Goal: Task Accomplishment & Management: Use online tool/utility

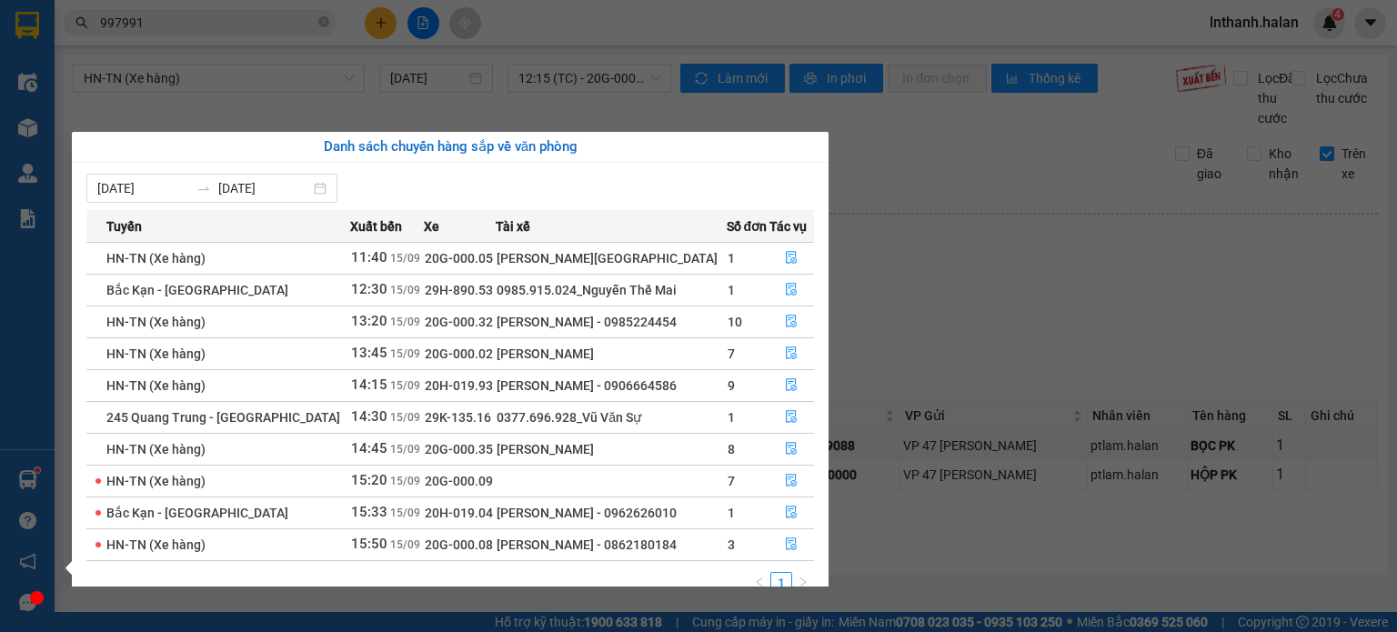
click at [1148, 255] on section "Kết quả tìm kiếm ( 1118 ) Bộ lọc Thuộc VP này [PERSON_NAME] thái Món hàng Thu h…" at bounding box center [698, 316] width 1397 height 632
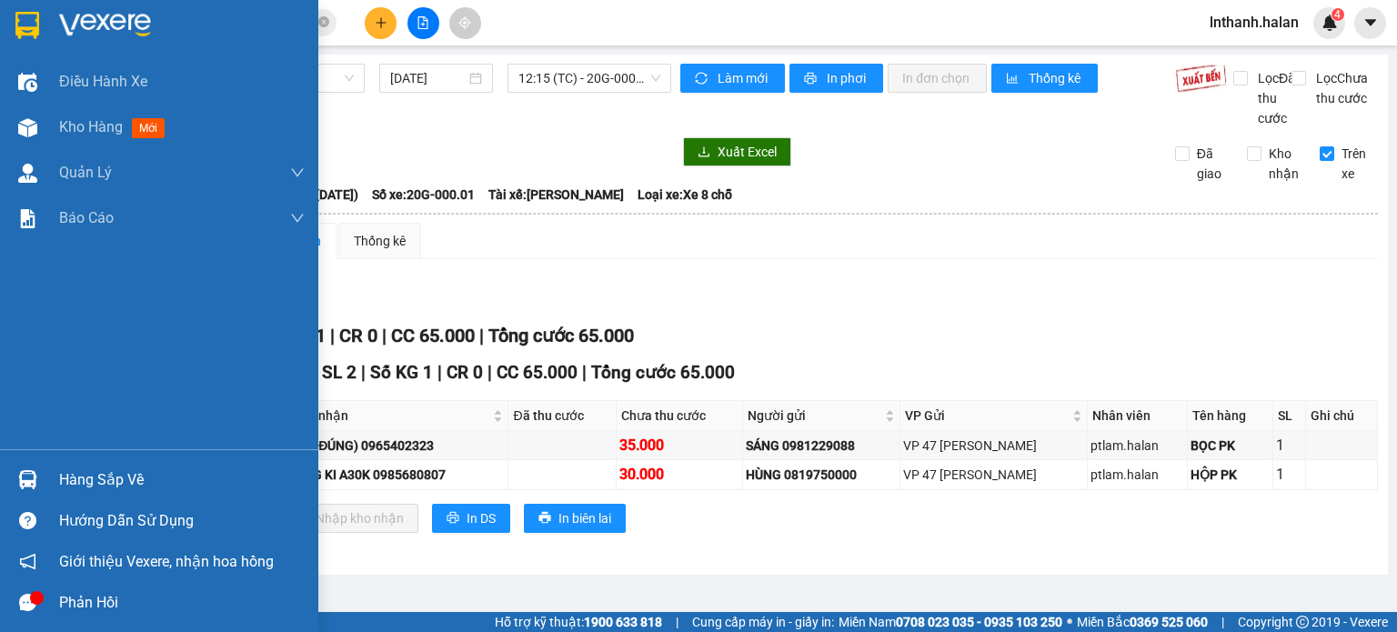
click at [75, 486] on div "Hàng sắp về" at bounding box center [182, 480] width 246 height 27
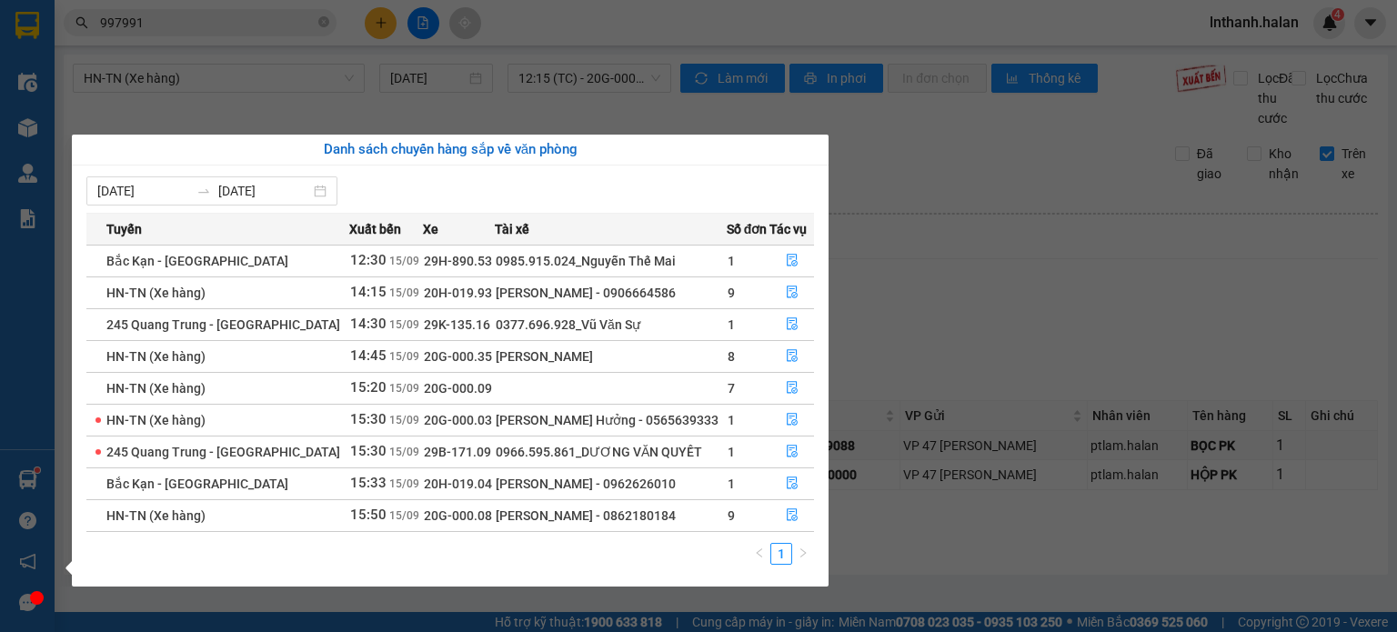
click at [969, 325] on section "Kết quả tìm kiếm ( 1118 ) Bộ lọc Thuộc VP này [PERSON_NAME] thái Món hàng Thu h…" at bounding box center [698, 316] width 1397 height 632
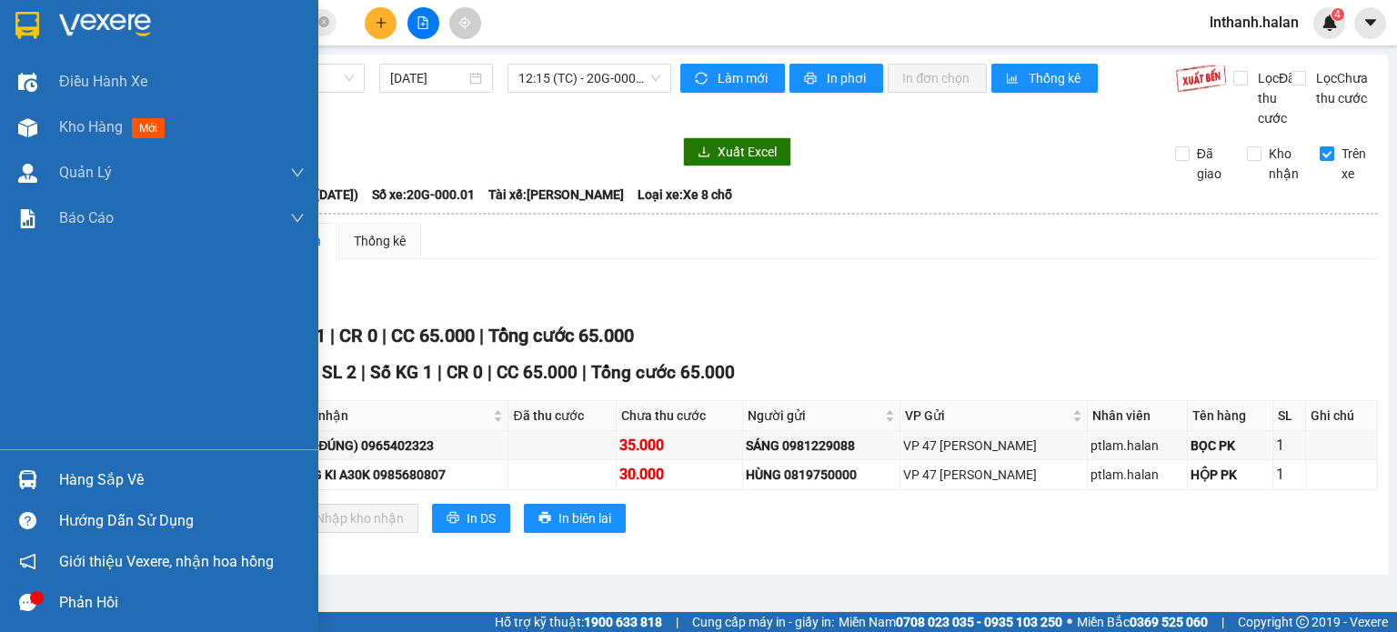
click at [61, 478] on div "Hàng sắp về" at bounding box center [182, 480] width 246 height 27
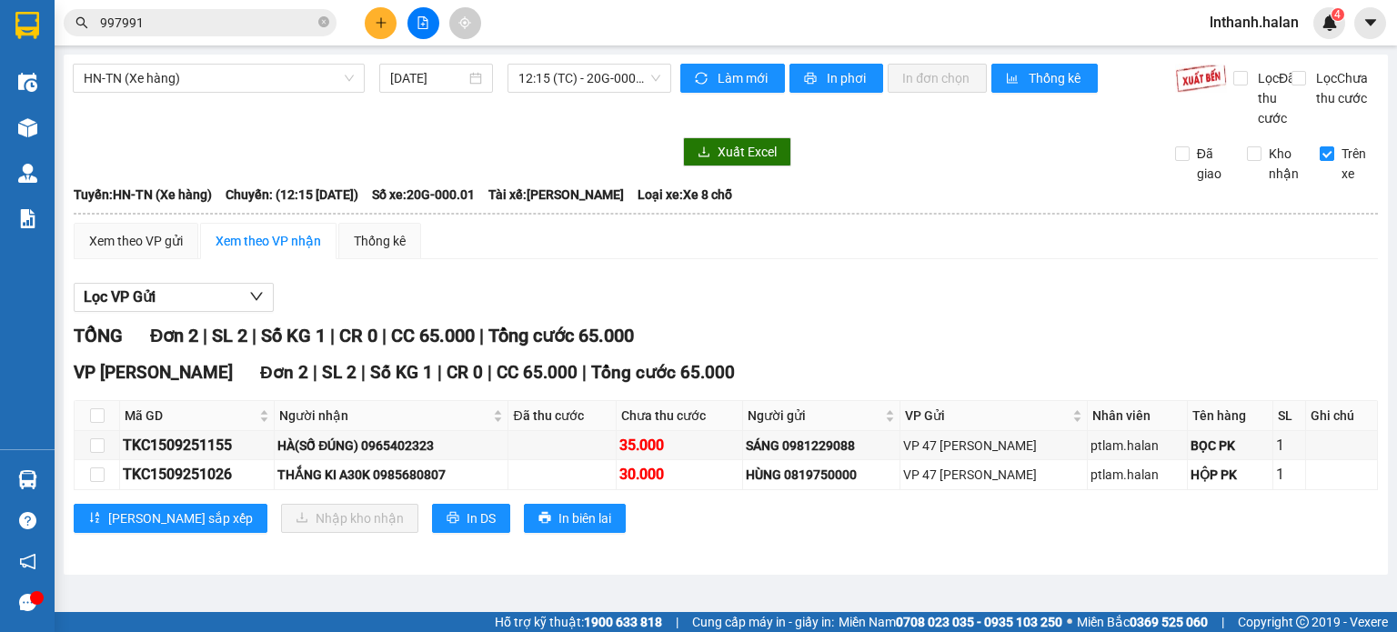
click at [972, 305] on section "Kết quả tìm kiếm ( 1118 ) Bộ lọc Thuộc VP này [PERSON_NAME] thái Món hàng Thu h…" at bounding box center [698, 316] width 1397 height 632
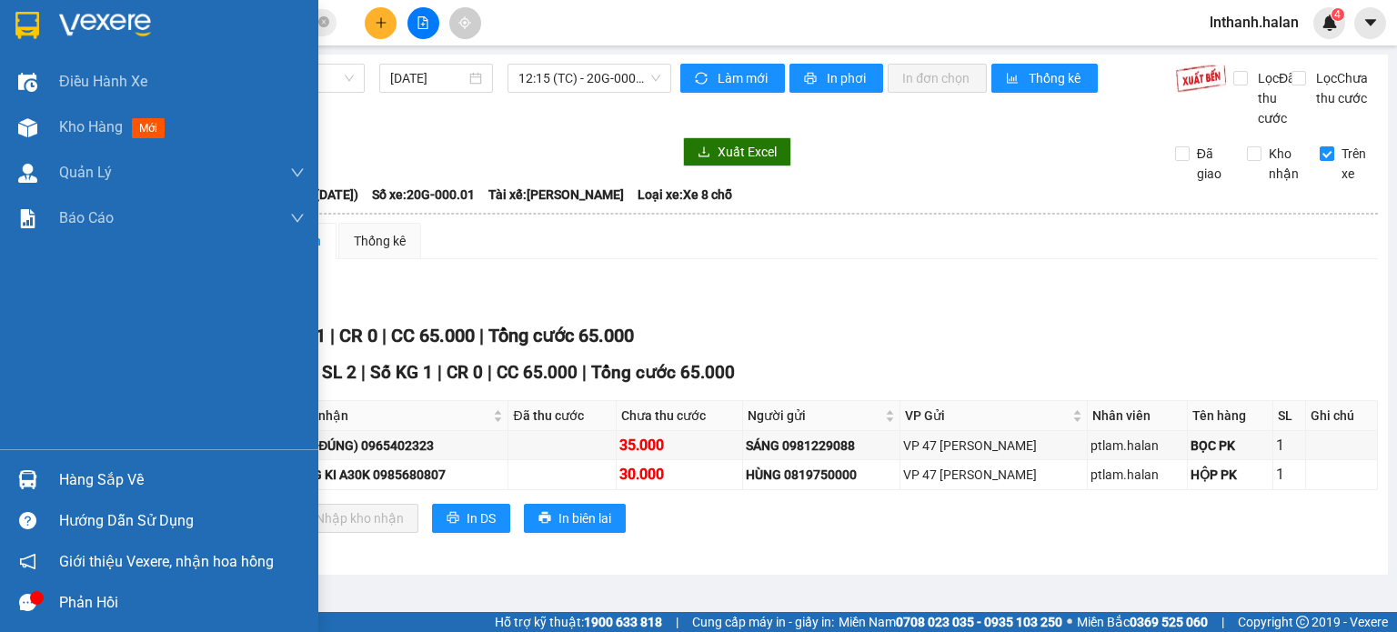
click at [85, 464] on div "Hàng sắp về" at bounding box center [159, 479] width 318 height 41
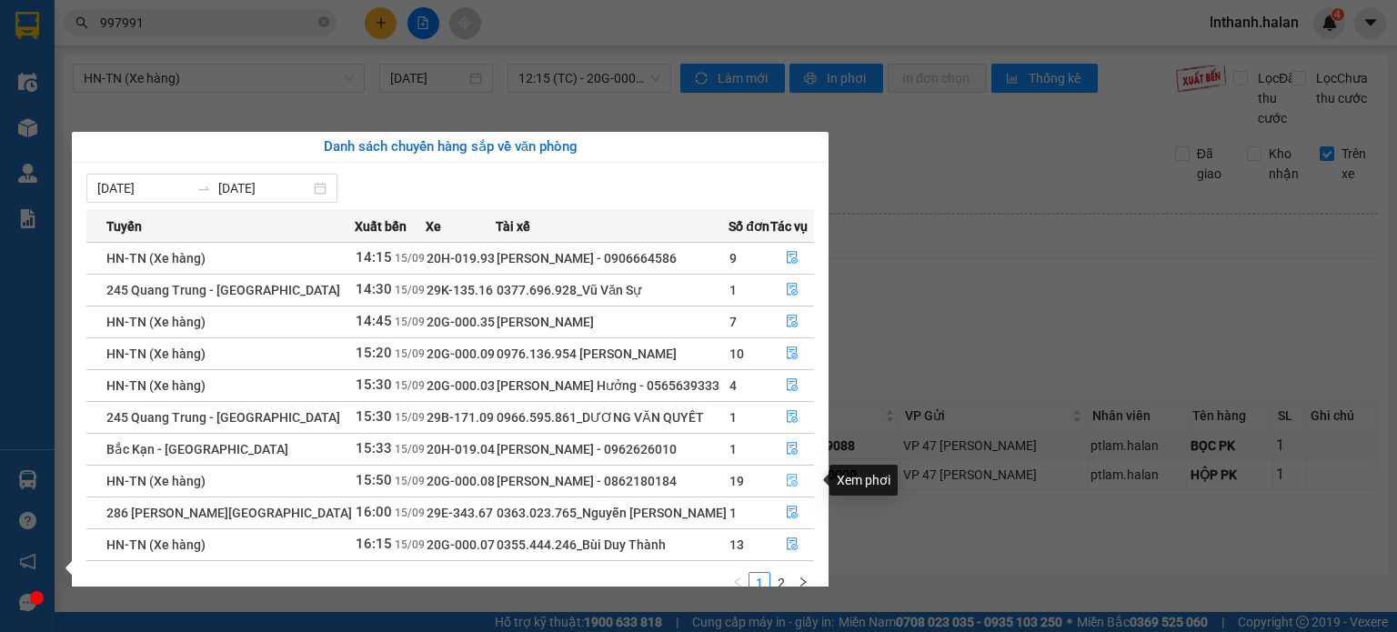
click at [793, 483] on icon "file-done" at bounding box center [792, 481] width 11 height 13
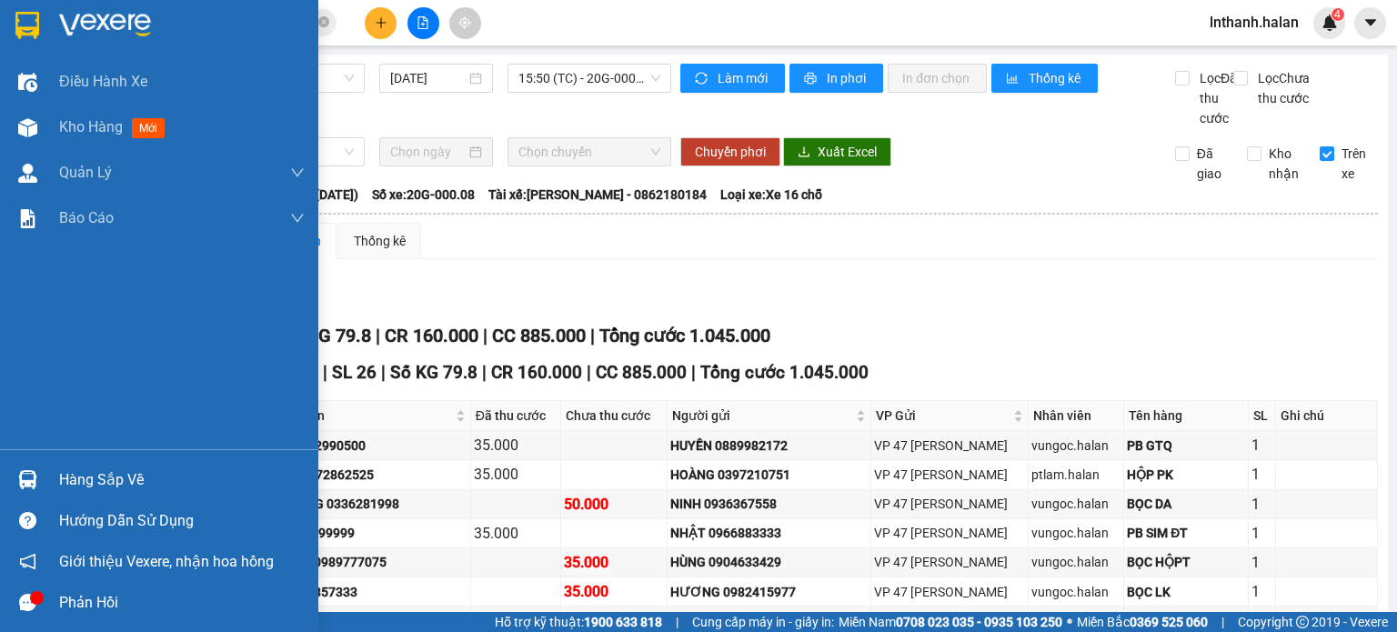
click at [115, 472] on div "Hàng sắp về" at bounding box center [182, 480] width 246 height 27
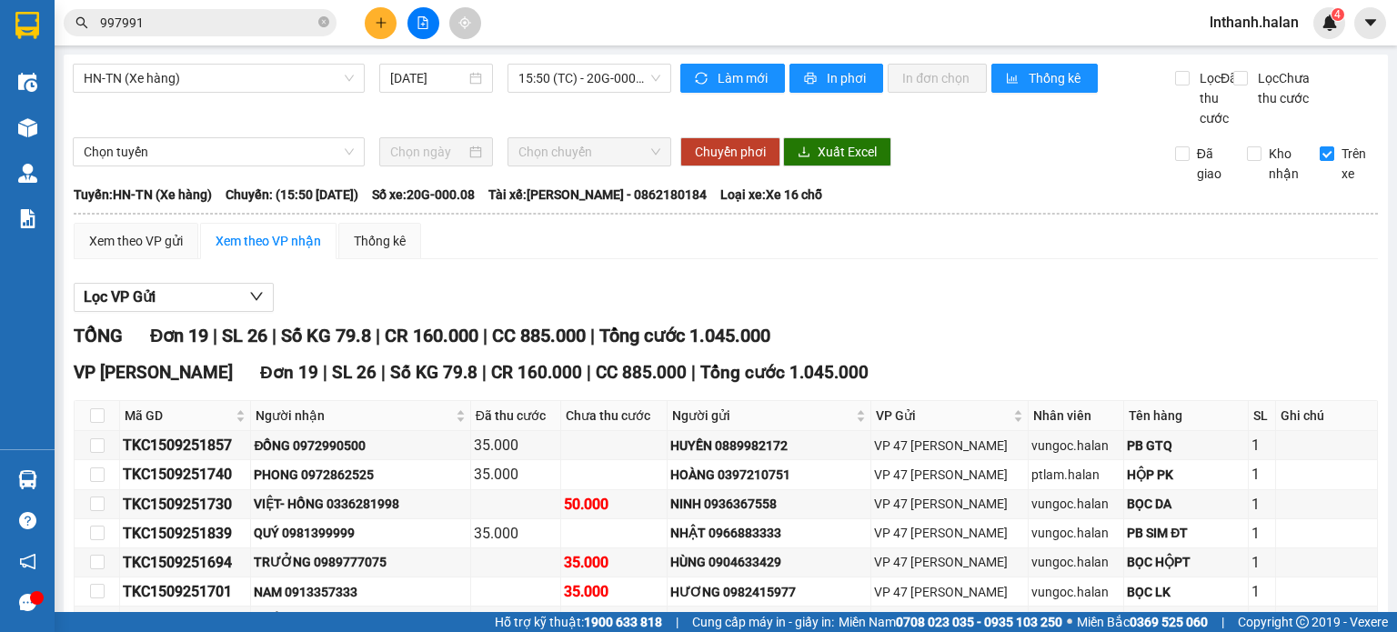
click at [913, 280] on section "Kết quả tìm kiếm ( 1118 ) Bộ lọc Thuộc VP này Mã ĐH Trạng thái Món hàng Thu hộ …" at bounding box center [698, 316] width 1397 height 632
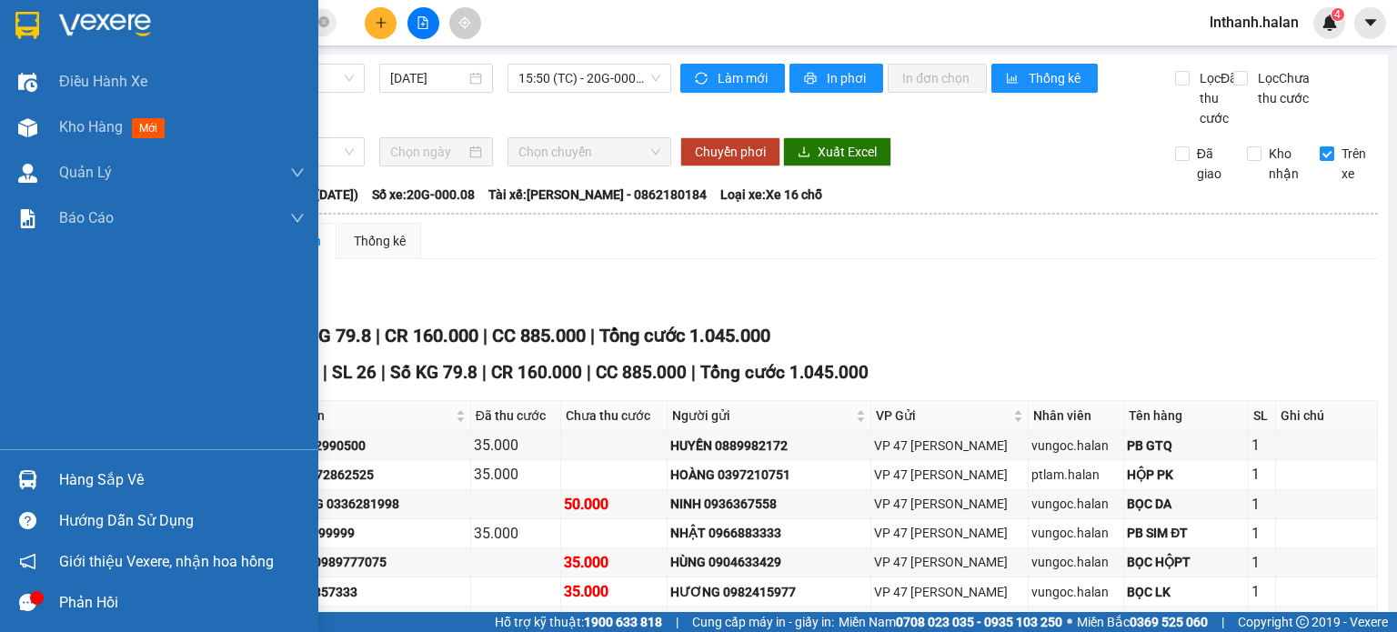
click at [94, 484] on div "Hàng sắp về" at bounding box center [182, 480] width 246 height 27
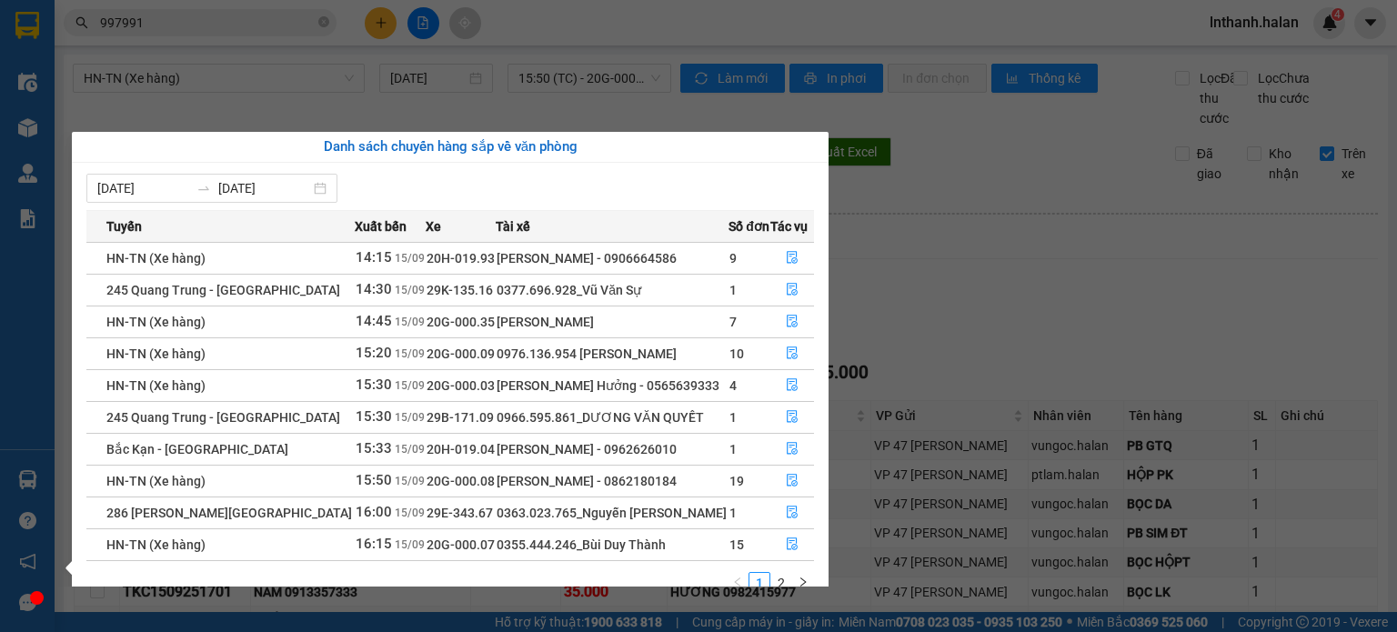
scroll to position [29, 0]
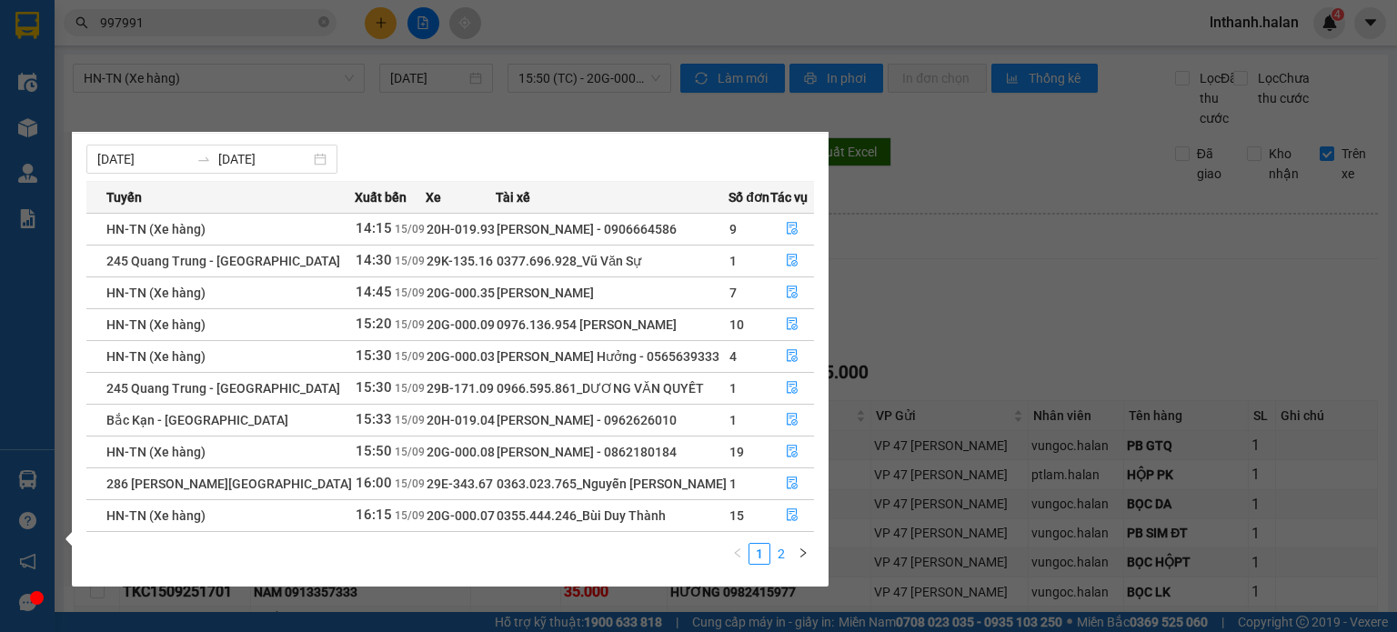
click at [780, 557] on link "2" at bounding box center [781, 554] width 20 height 20
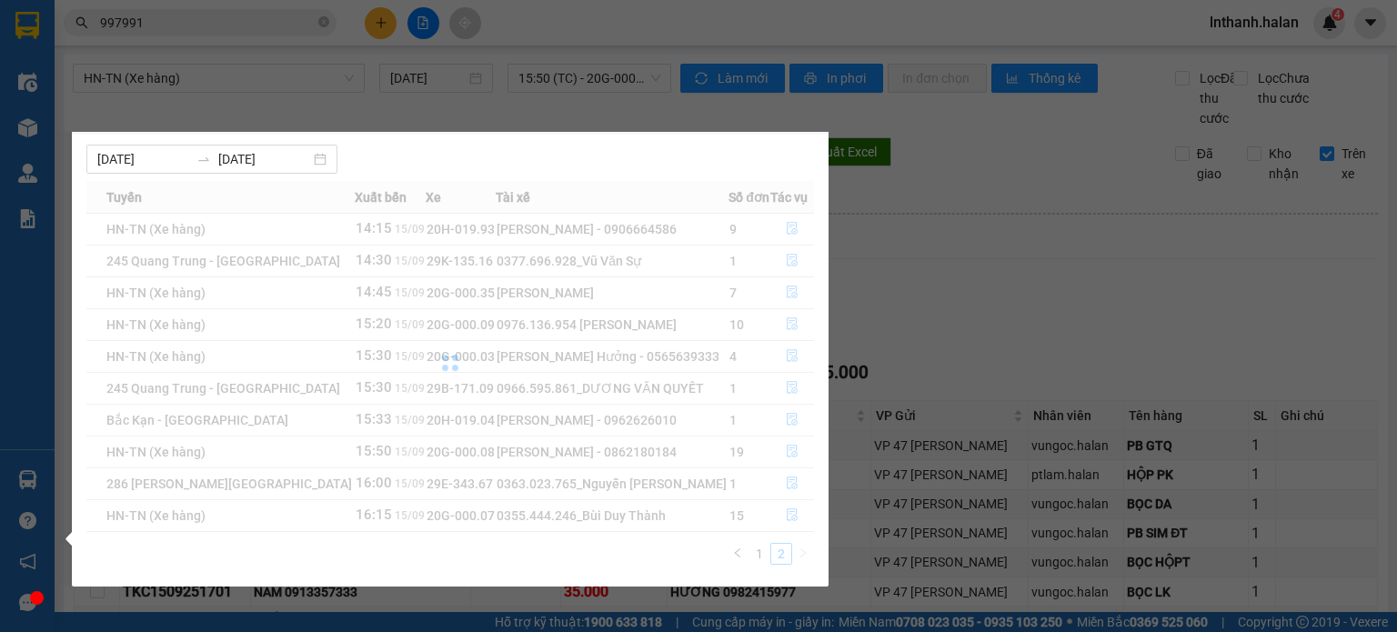
scroll to position [0, 0]
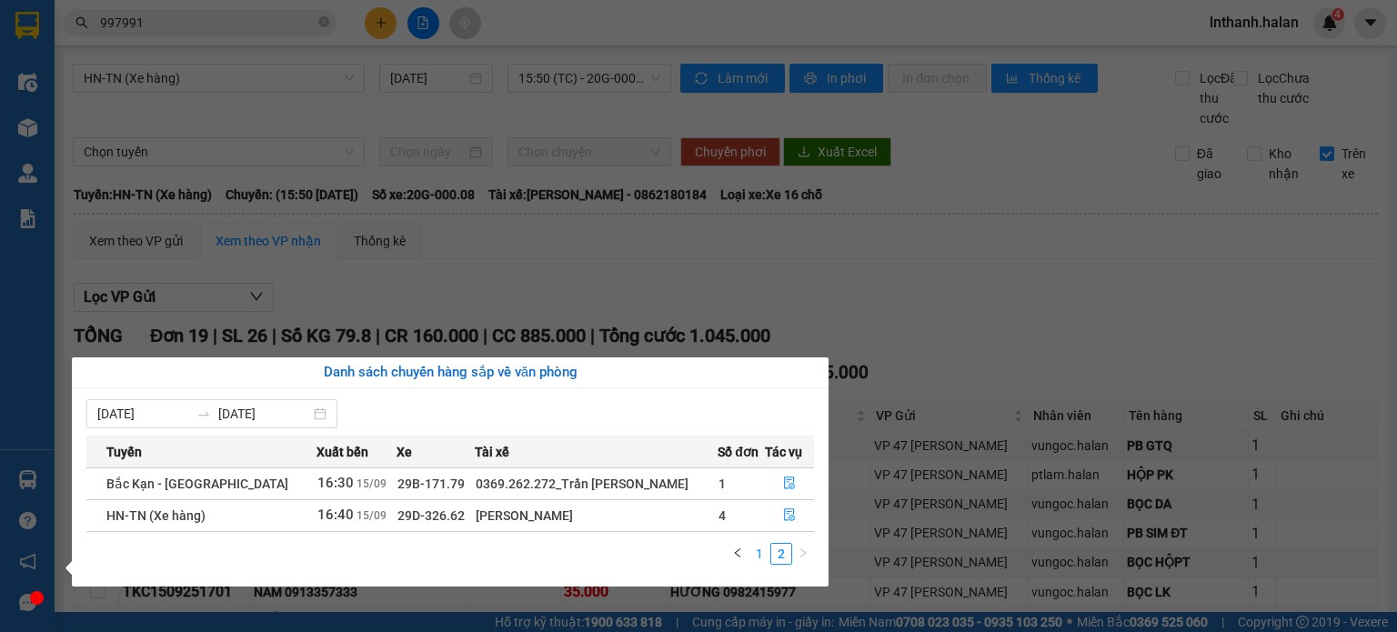
click at [759, 557] on link "1" at bounding box center [759, 554] width 20 height 20
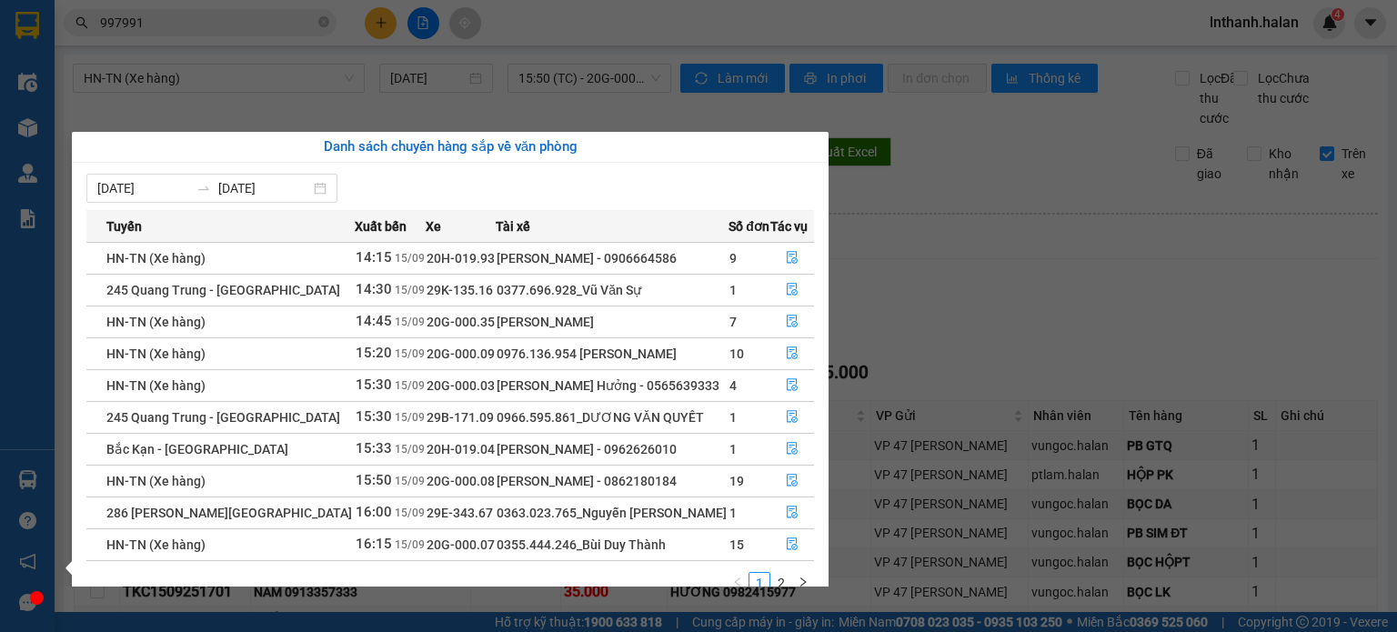
click at [1001, 308] on section "Kết quả tìm kiếm ( 1118 ) Bộ lọc Thuộc VP này Mã ĐH Trạng thái Món hàng Thu hộ …" at bounding box center [698, 316] width 1397 height 632
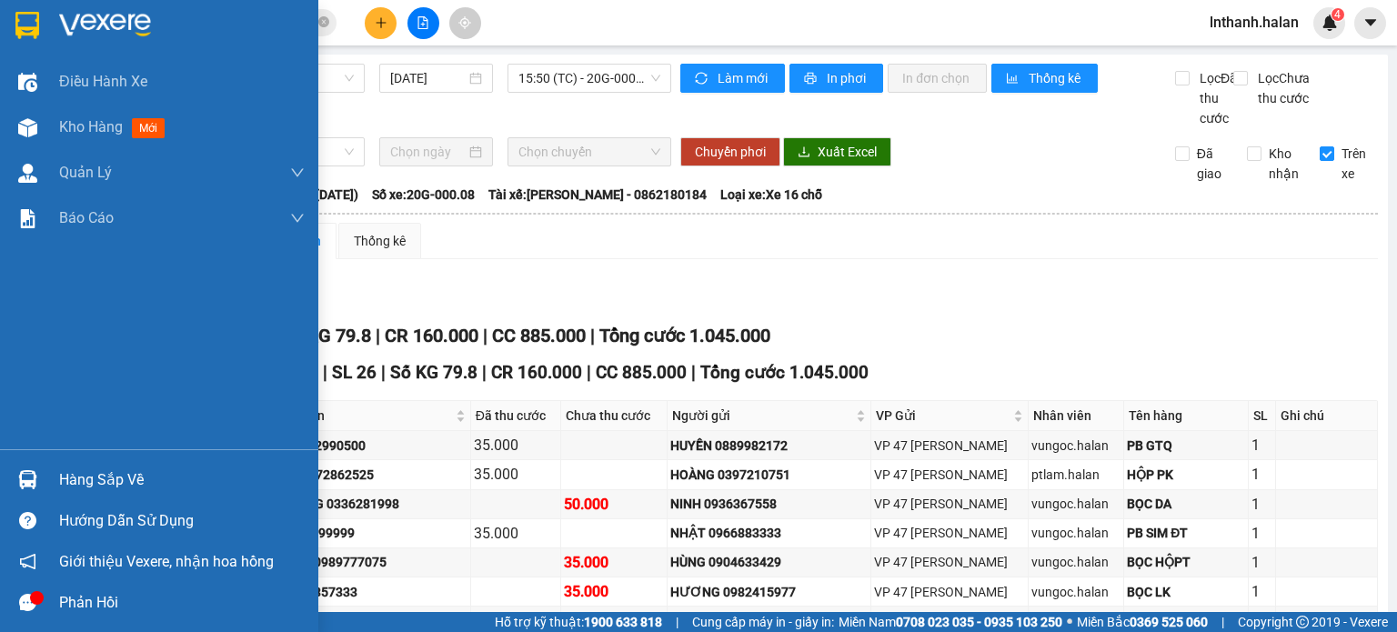
click at [78, 475] on div "Hàng sắp về" at bounding box center [182, 480] width 246 height 27
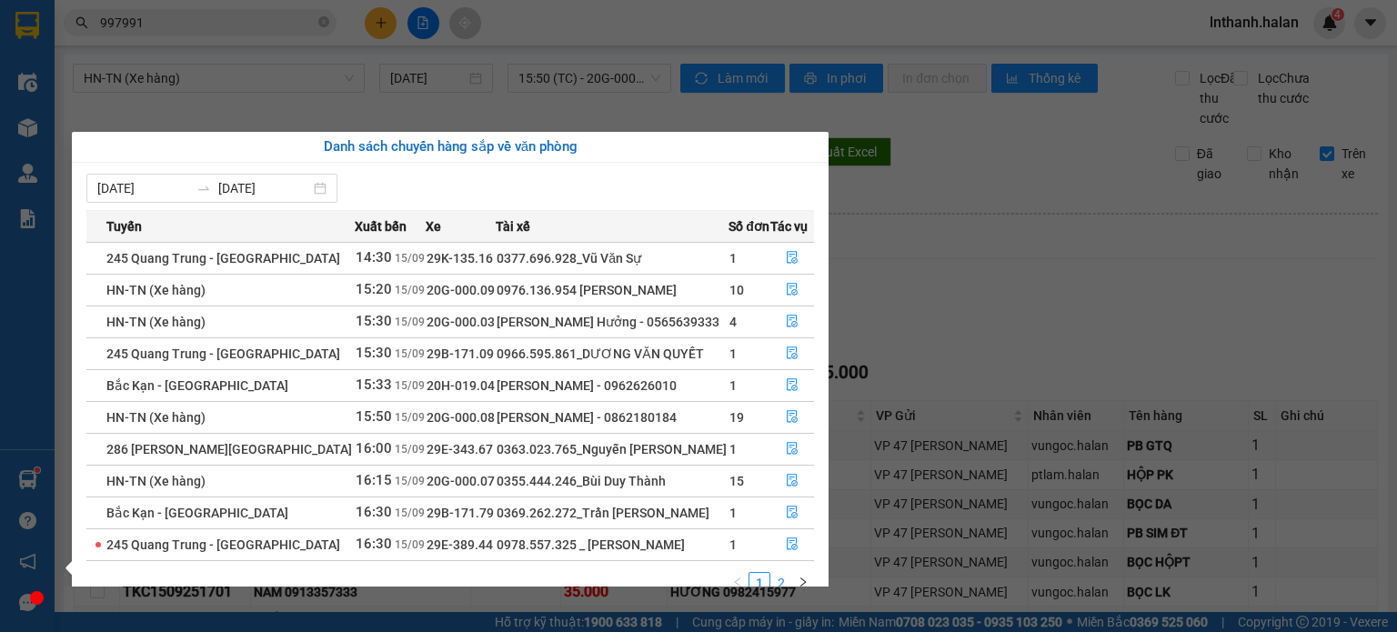
click at [782, 577] on link "2" at bounding box center [781, 583] width 20 height 20
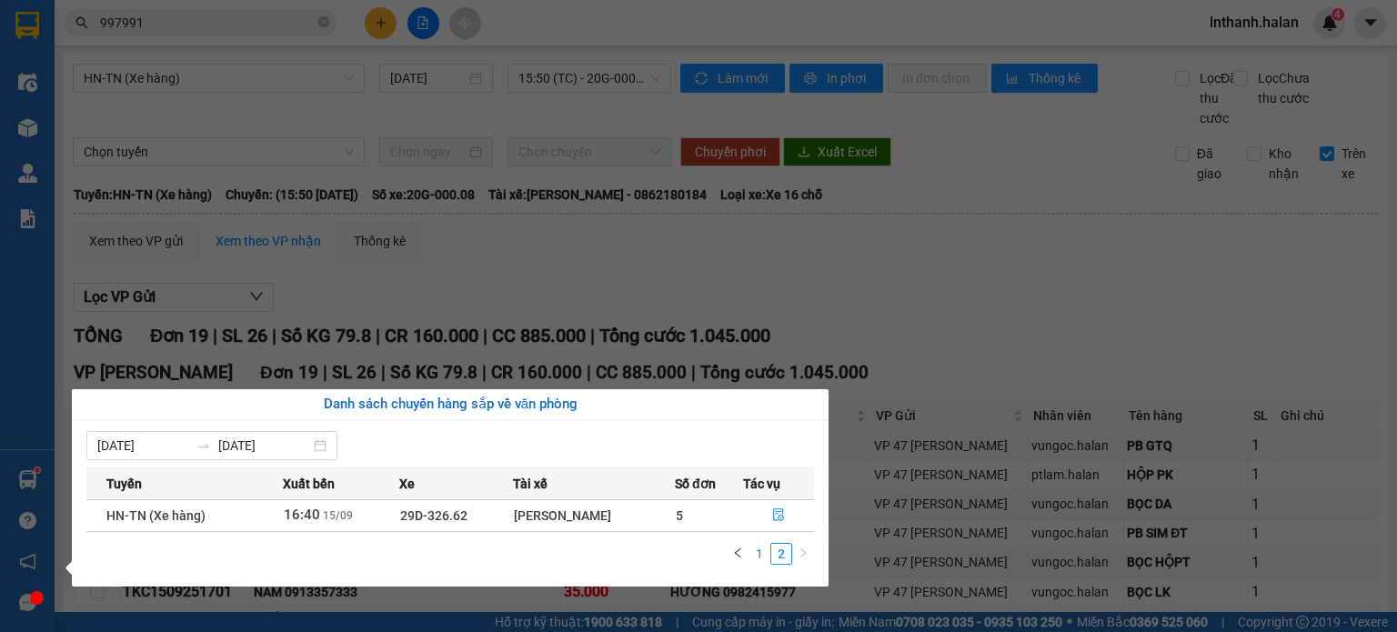
click at [758, 557] on link "1" at bounding box center [759, 554] width 20 height 20
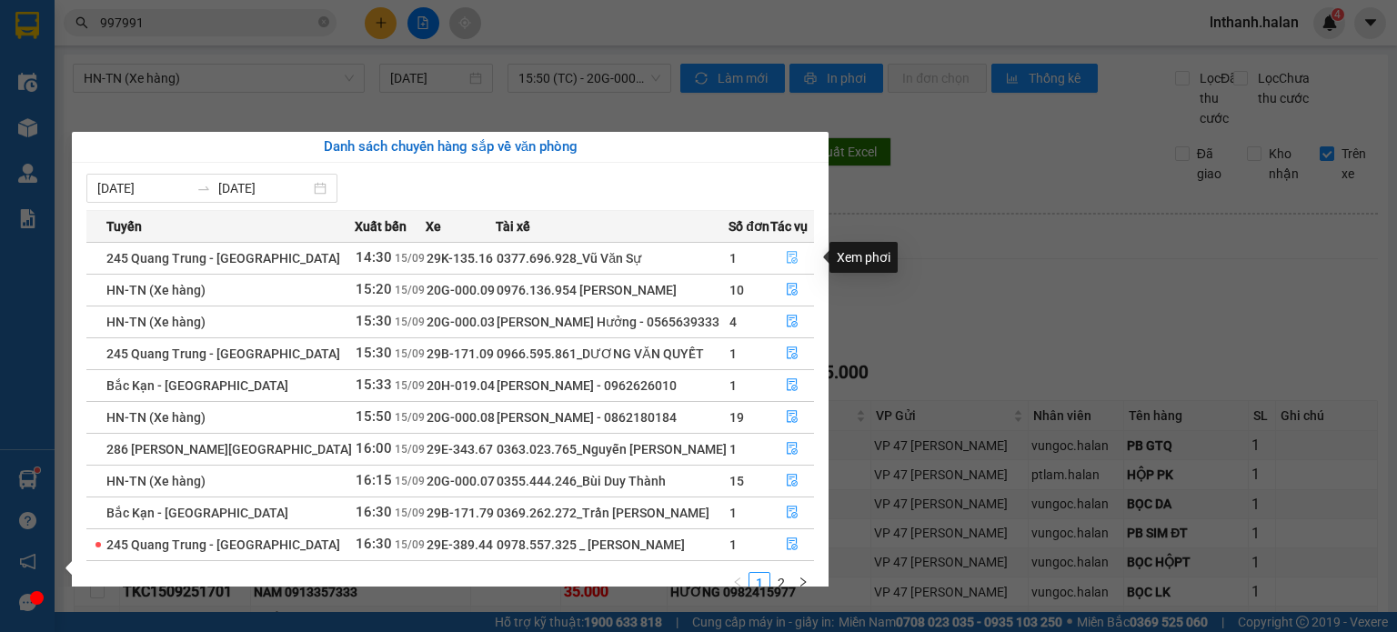
click at [787, 254] on icon "file-done" at bounding box center [792, 257] width 13 height 13
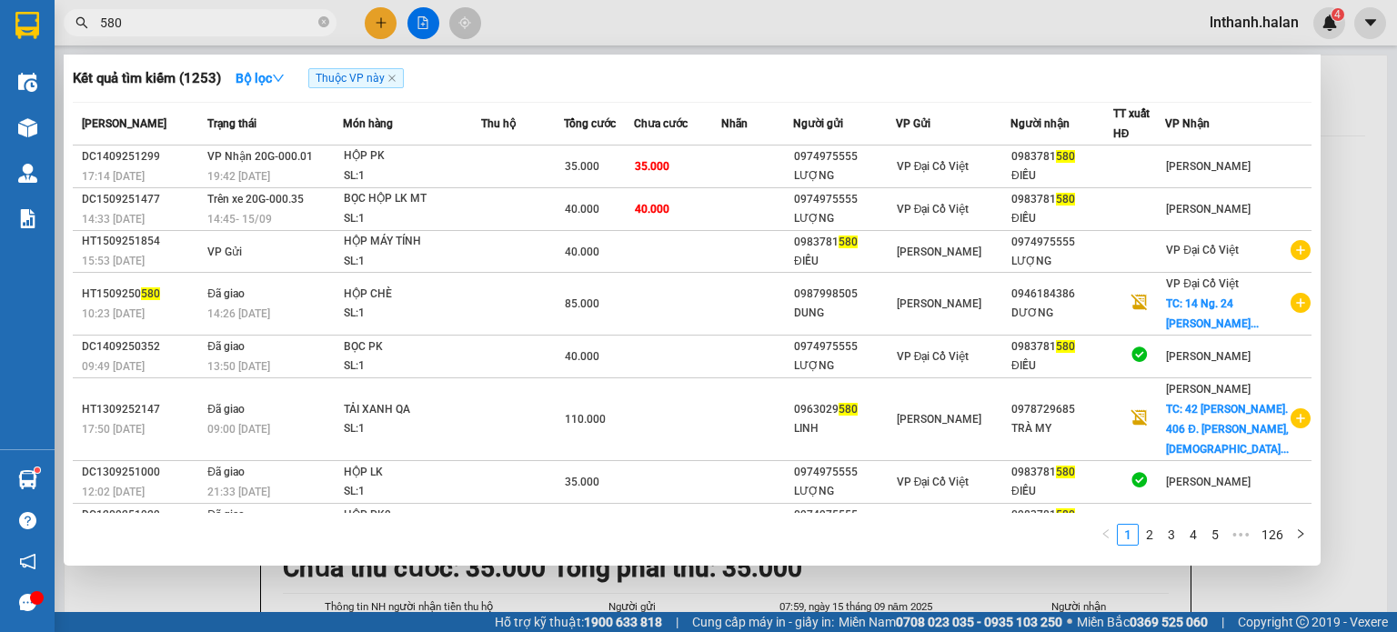
type input "580"
click at [658, 32] on div at bounding box center [698, 316] width 1397 height 632
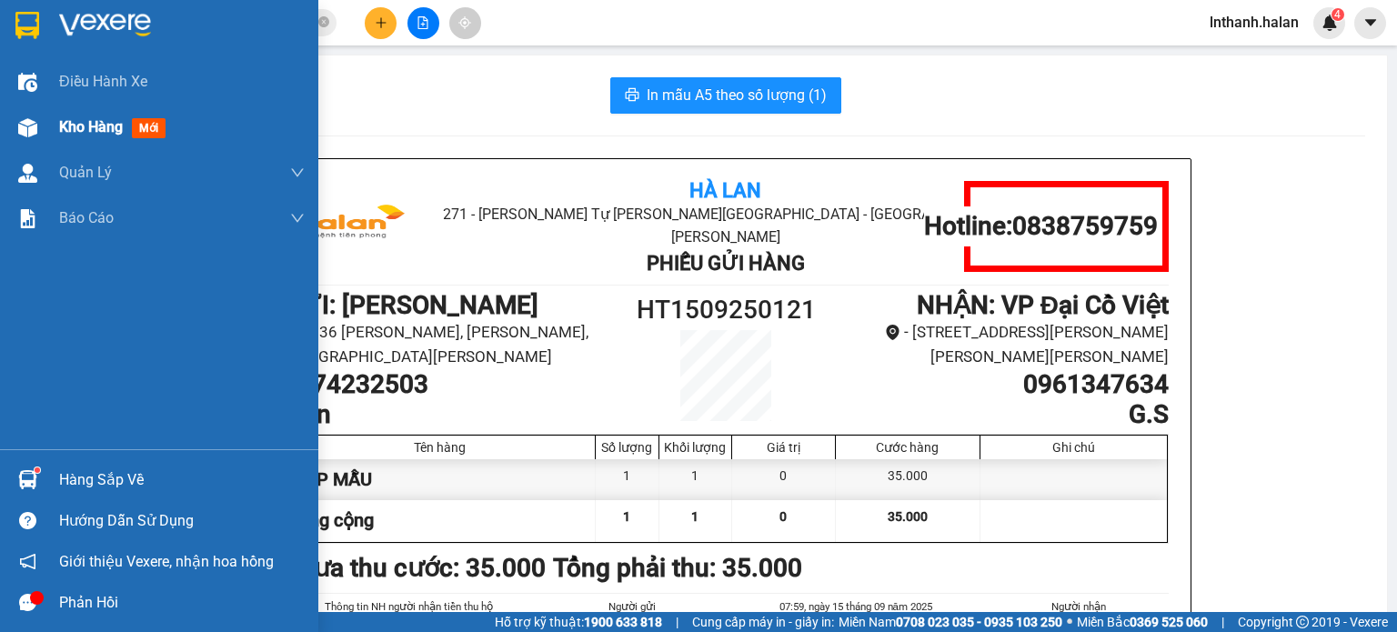
click at [83, 128] on span "Kho hàng" at bounding box center [91, 126] width 64 height 17
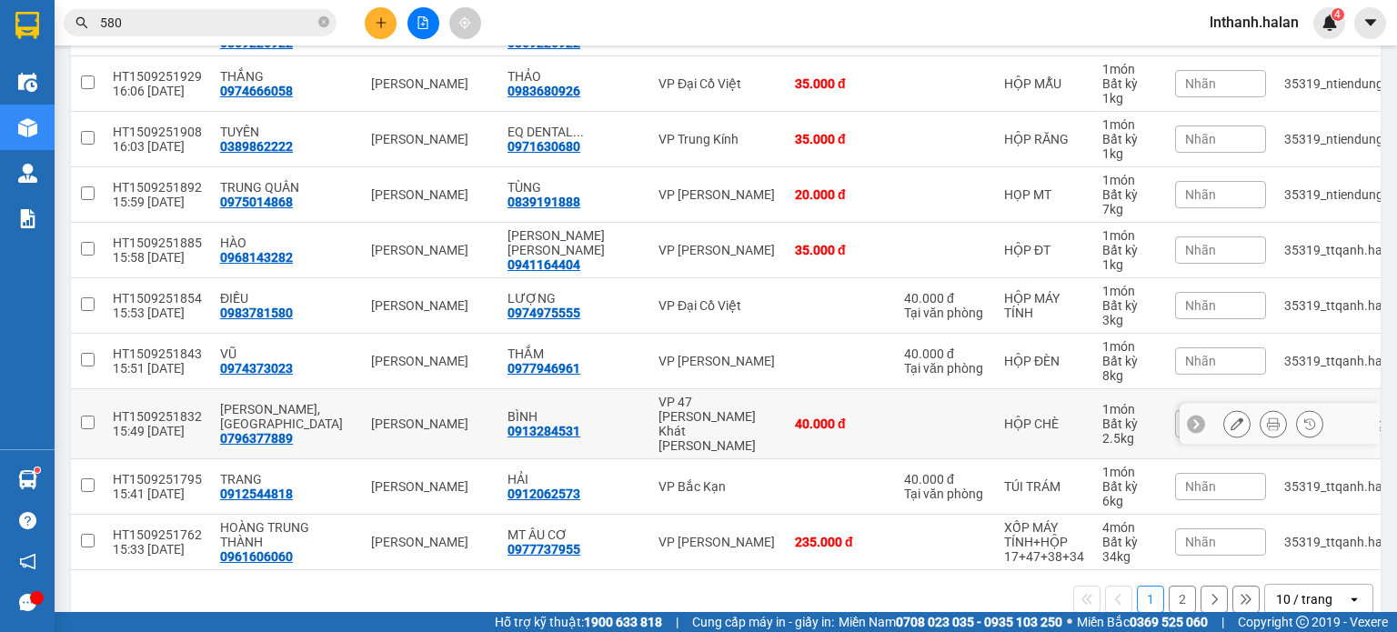
scroll to position [31, 0]
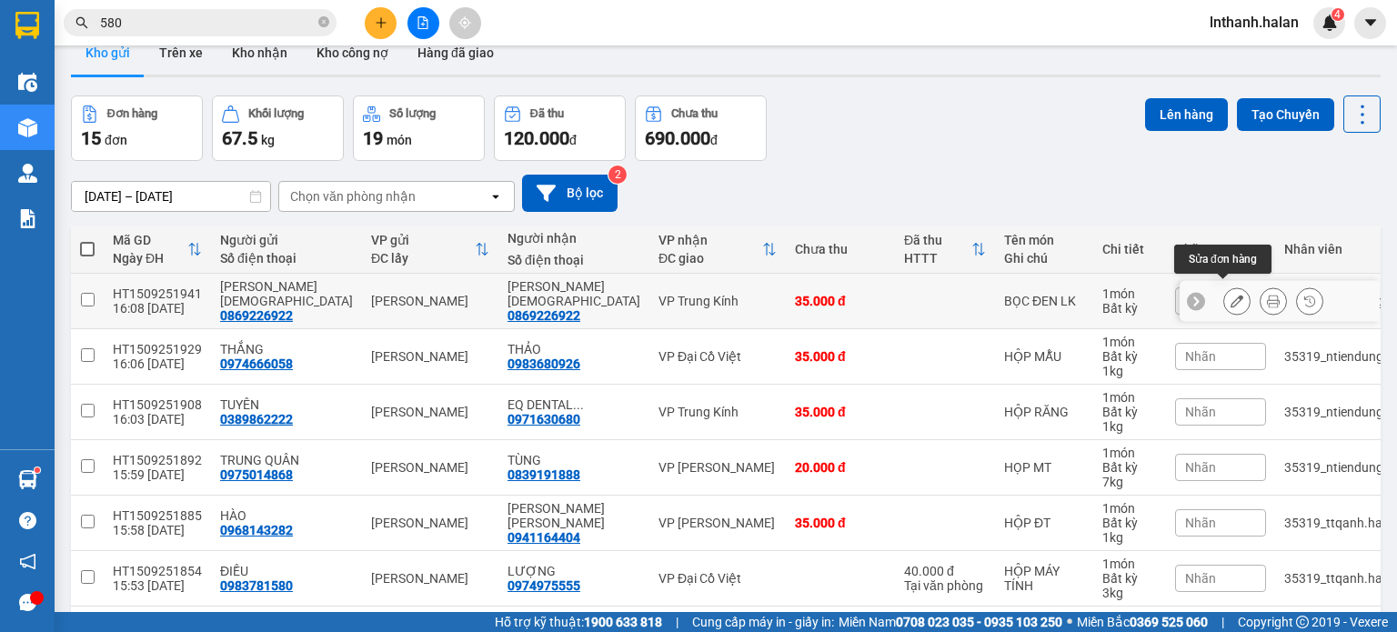
click at [1224, 298] on button at bounding box center [1236, 302] width 25 height 32
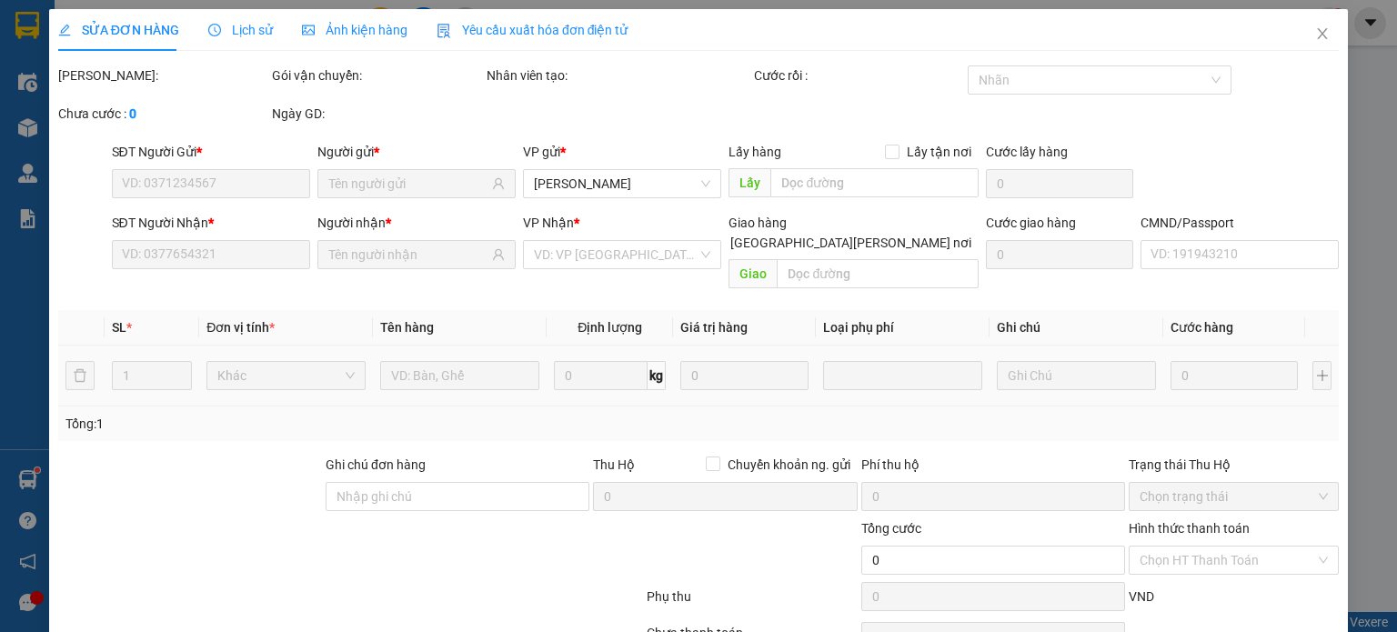
type input "0869226922"
type input "35.000"
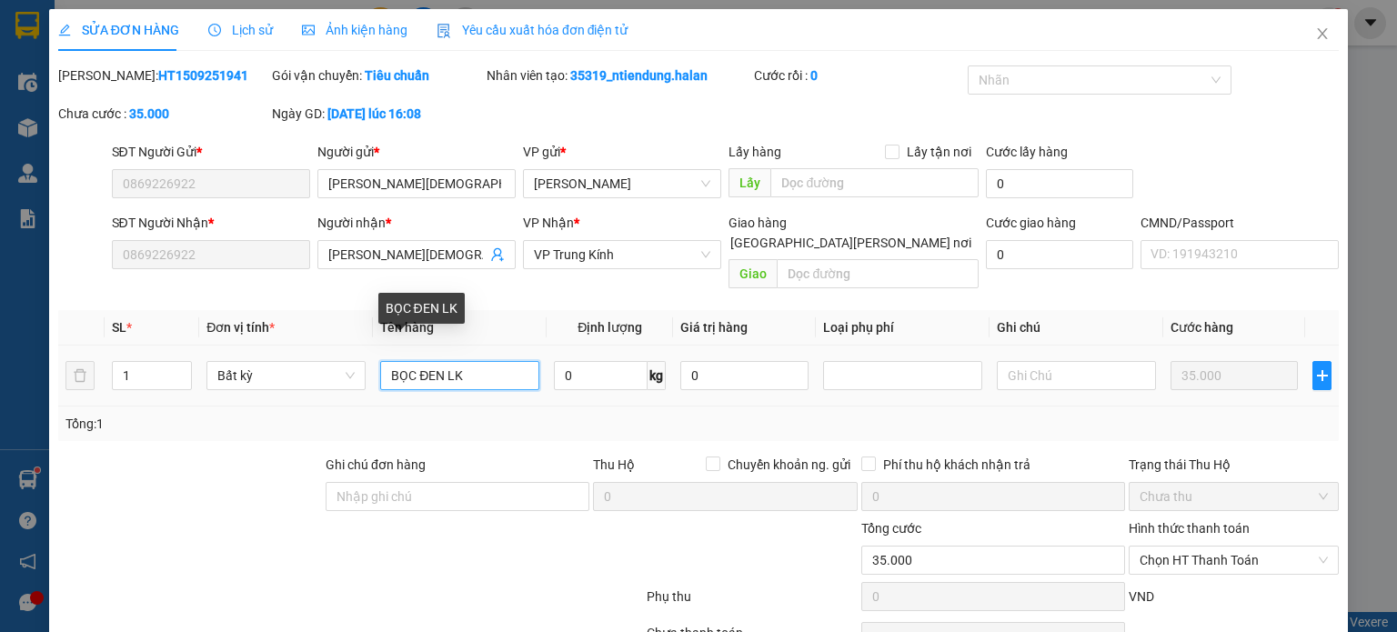
drag, startPoint x: 443, startPoint y: 355, endPoint x: 480, endPoint y: 358, distance: 37.5
click at [480, 361] on input "BỌC ĐEN LK" at bounding box center [459, 375] width 159 height 29
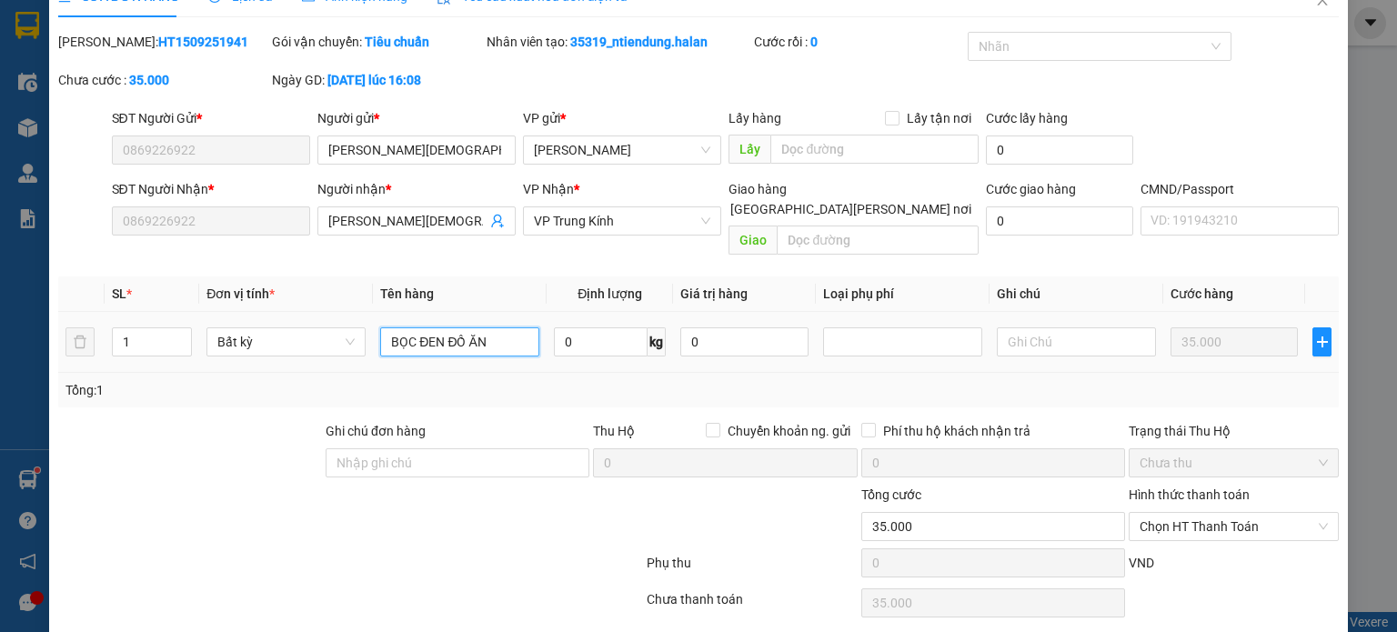
scroll to position [79, 0]
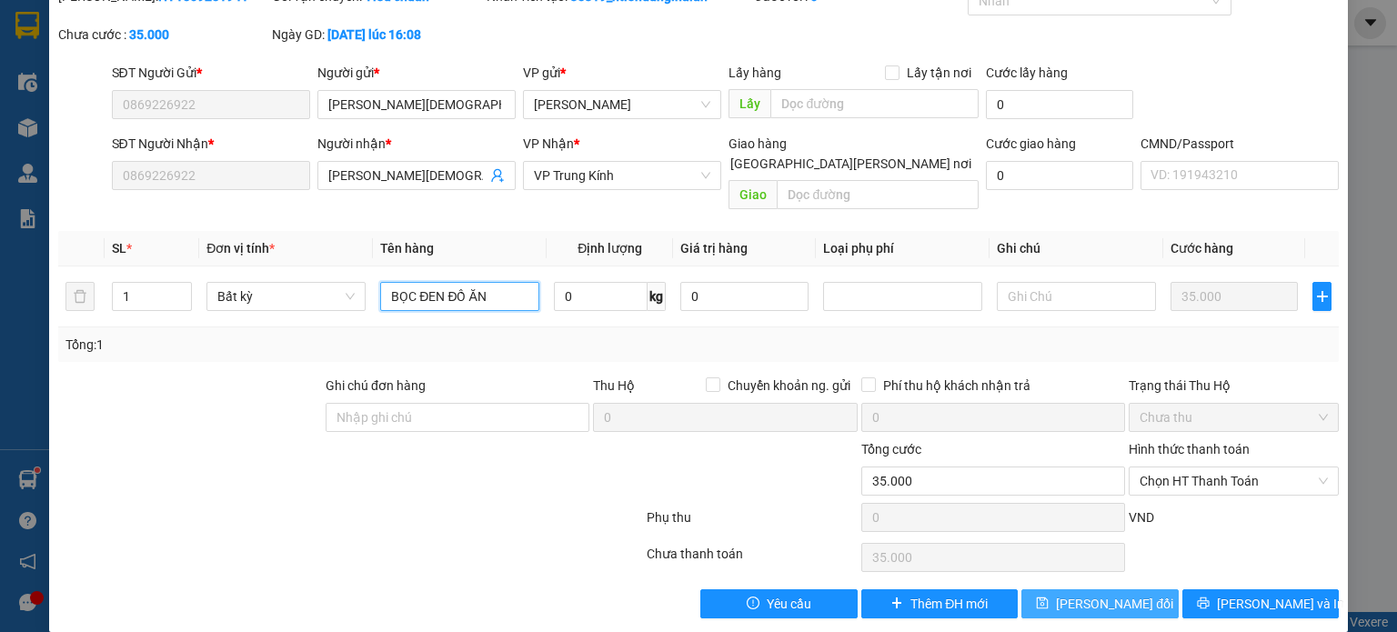
type input "BỌC ĐEN ĐỒ ĂN"
click at [1084, 594] on span "[PERSON_NAME] đổi" at bounding box center [1114, 604] width 117 height 20
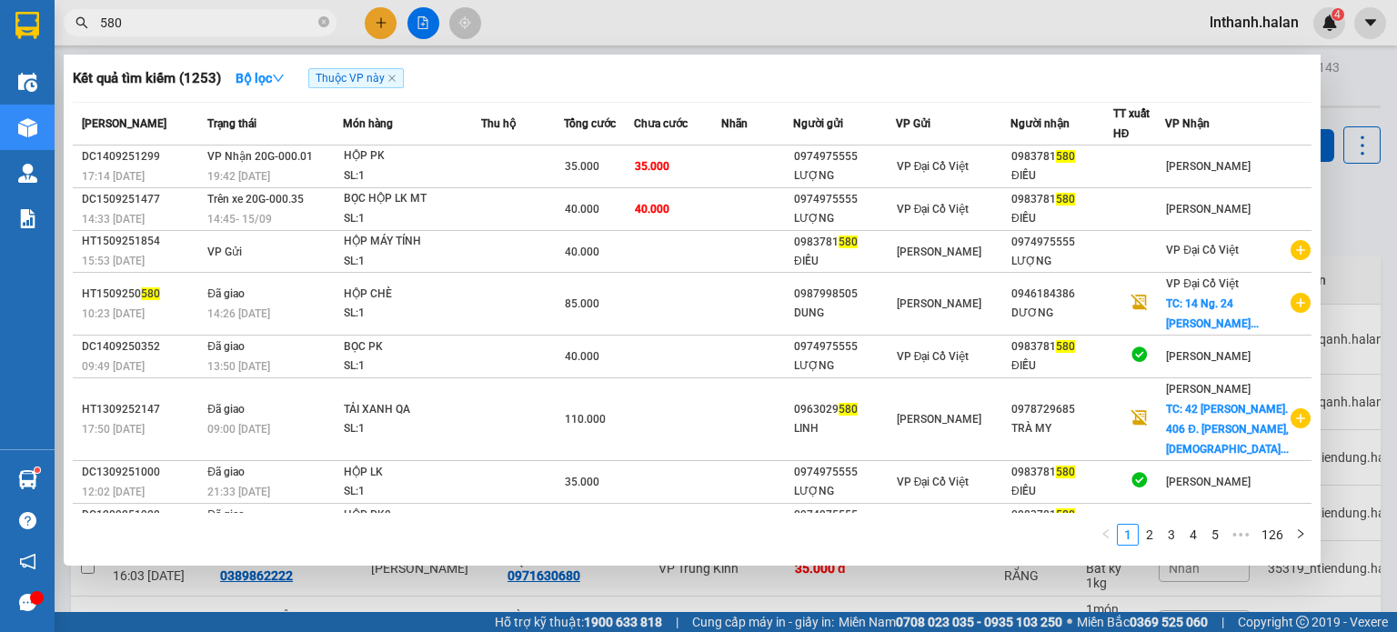
click at [208, 26] on input "580" at bounding box center [207, 23] width 215 height 20
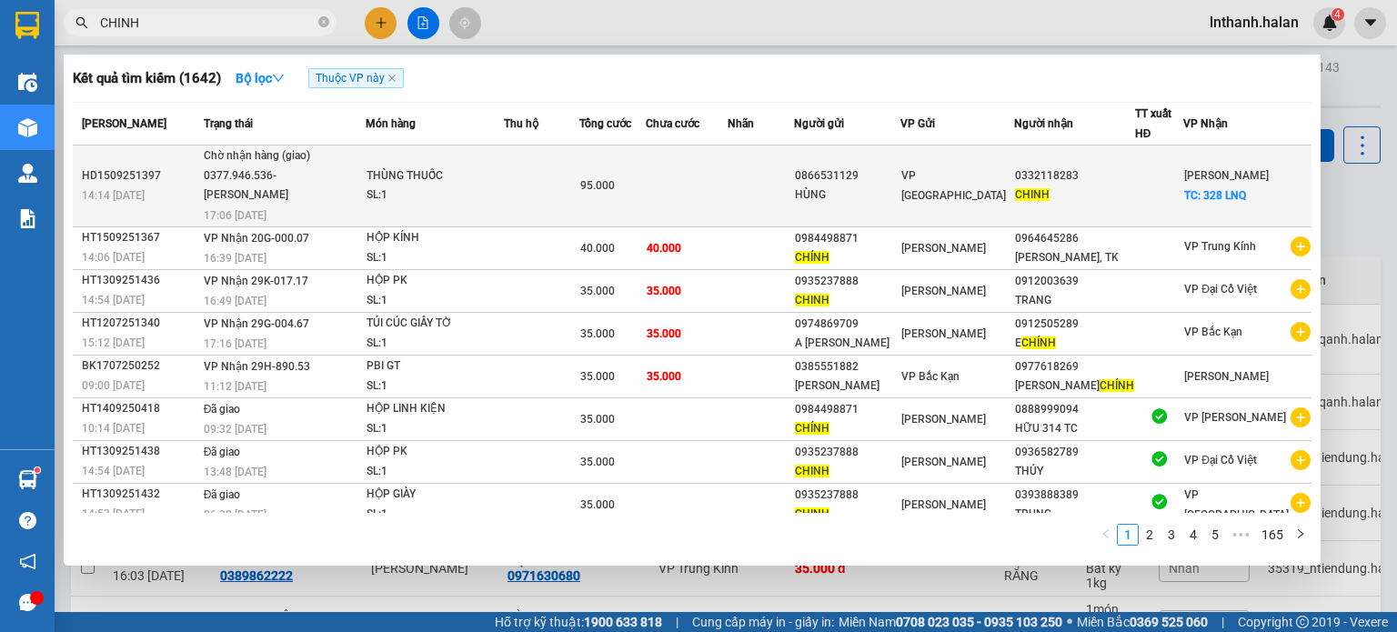
type input "CHINH"
click at [504, 213] on td "[PERSON_NAME] SL: 1" at bounding box center [435, 187] width 138 height 82
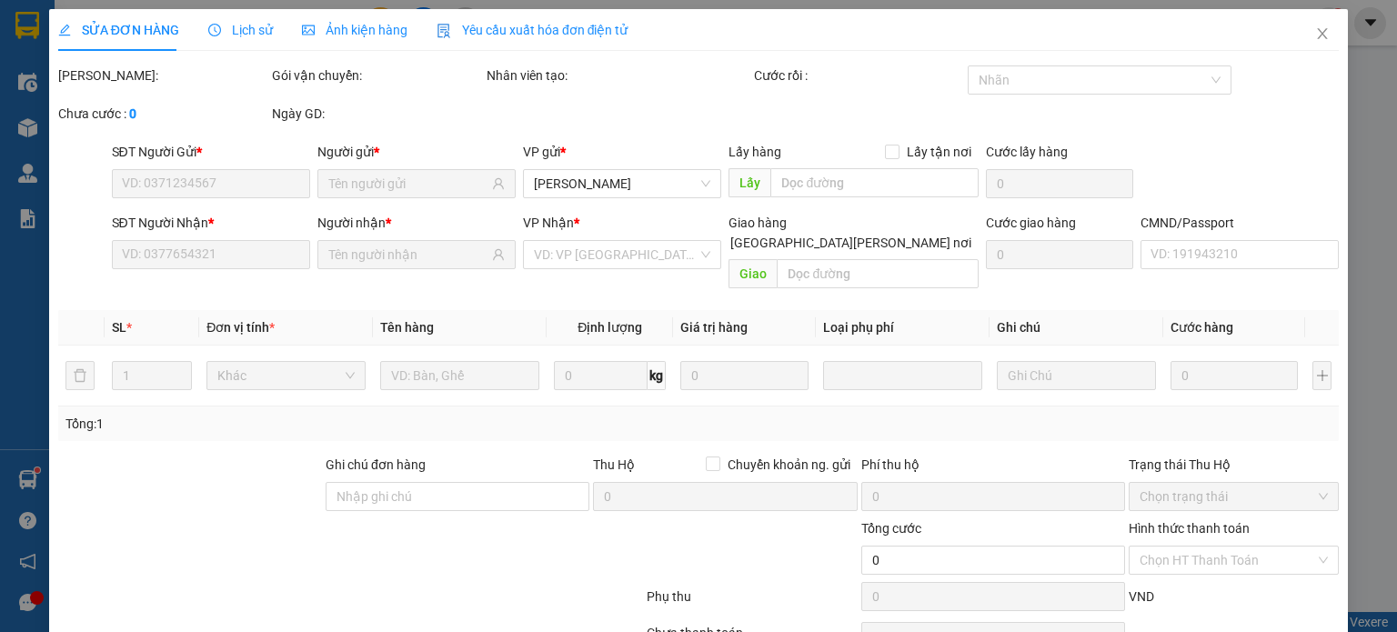
type input "0866531129"
type input "HÙNG"
type input "0332118283"
type input "CHINH"
checkbox input "true"
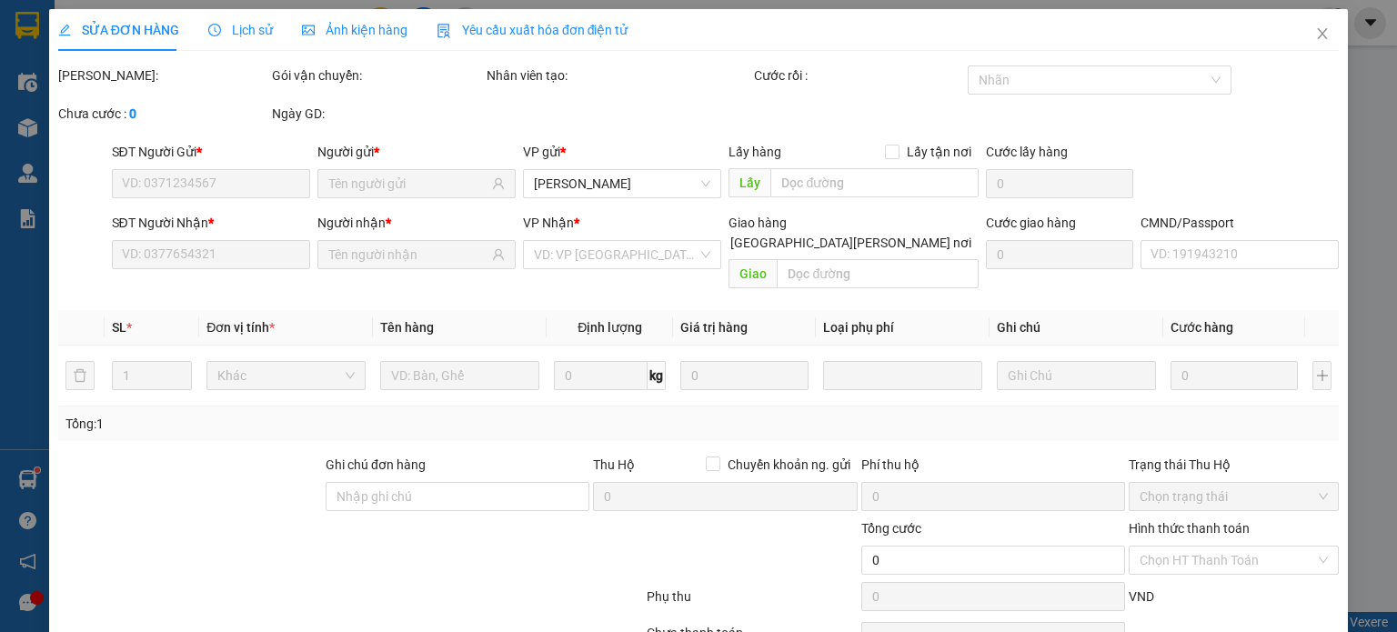
type input "328 LNQ"
type input "35.000"
type input "95.000"
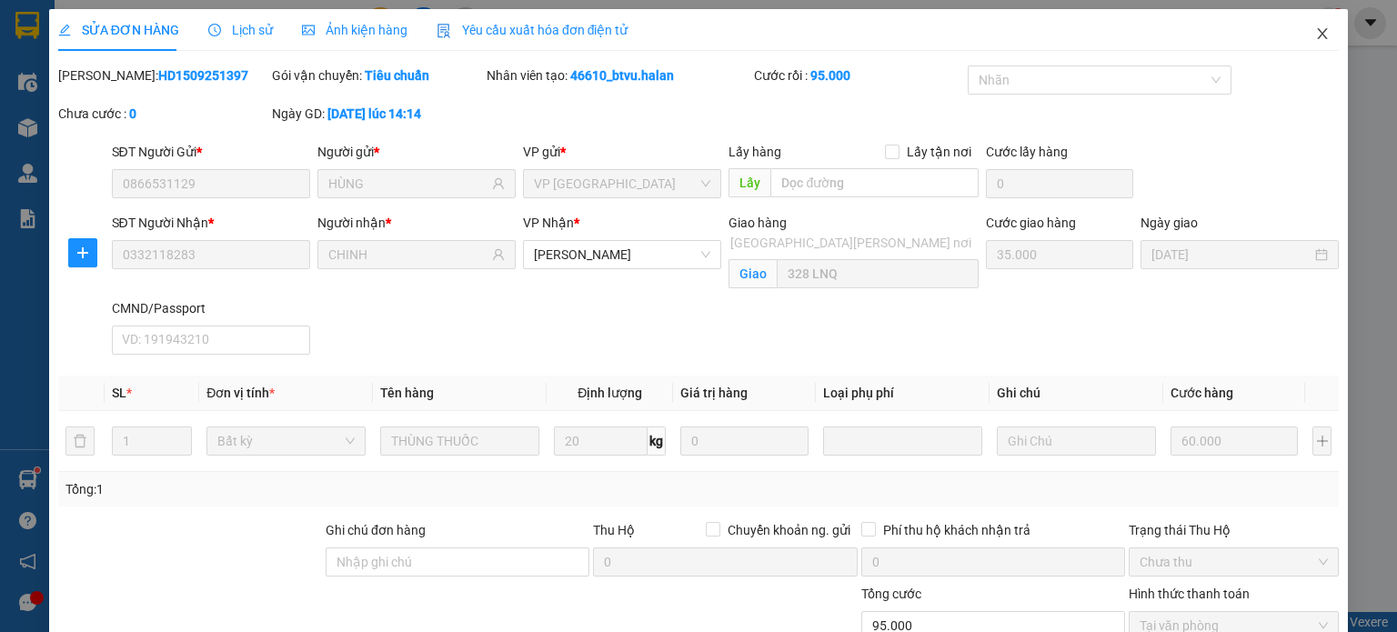
click at [1315, 28] on icon "close" at bounding box center [1322, 33] width 15 height 15
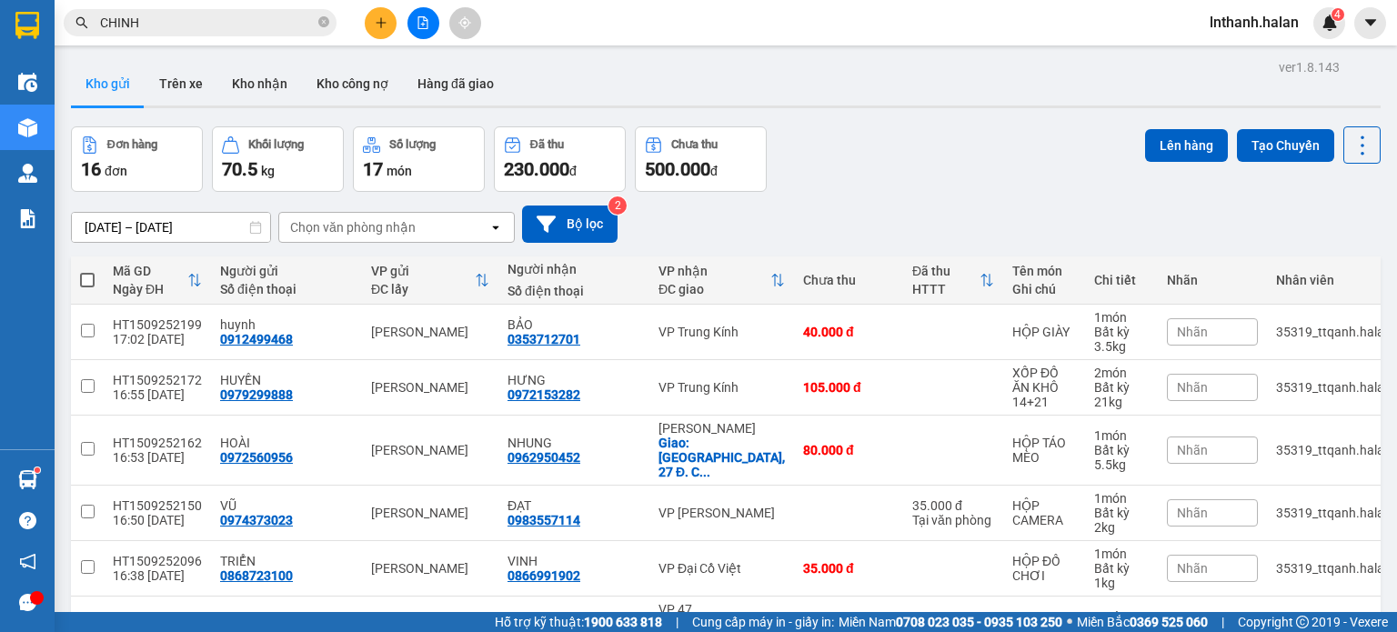
click at [231, 22] on input "CHINH" at bounding box center [207, 23] width 215 height 20
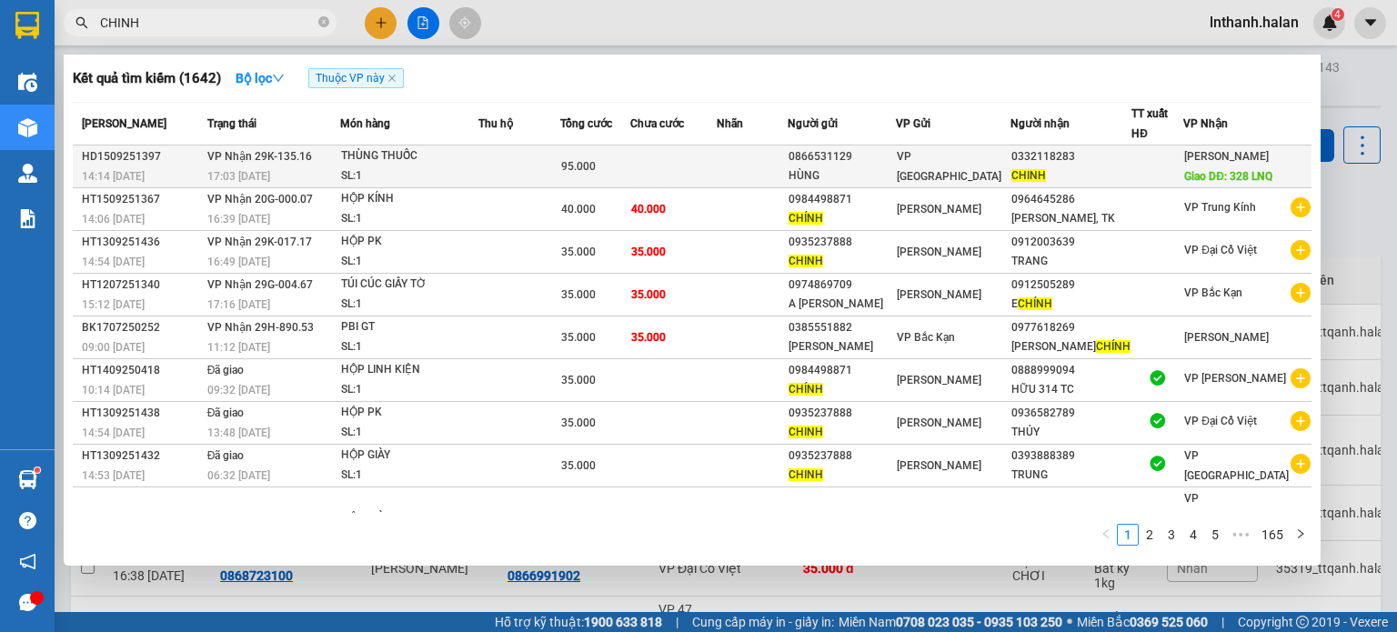
click at [505, 166] on td at bounding box center [519, 167] width 82 height 43
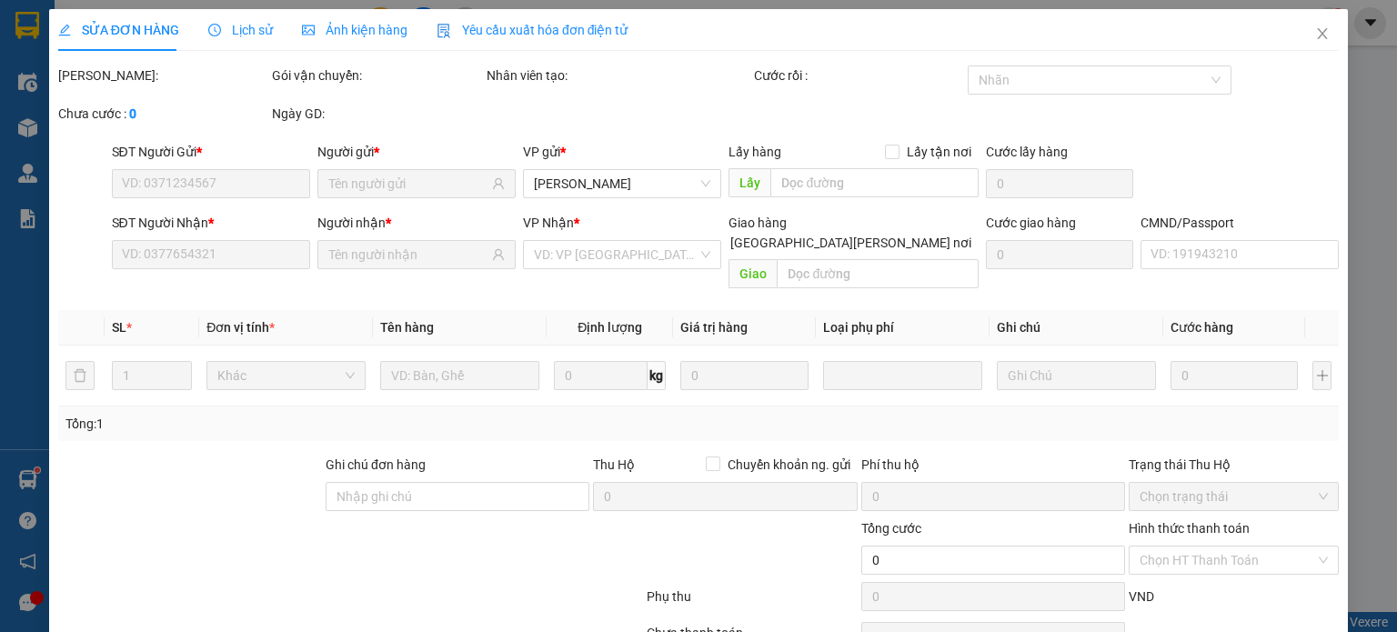
type input "0866531129"
type input "HÙNG"
type input "0332118283"
type input "CHINH"
type input "328 LNQ"
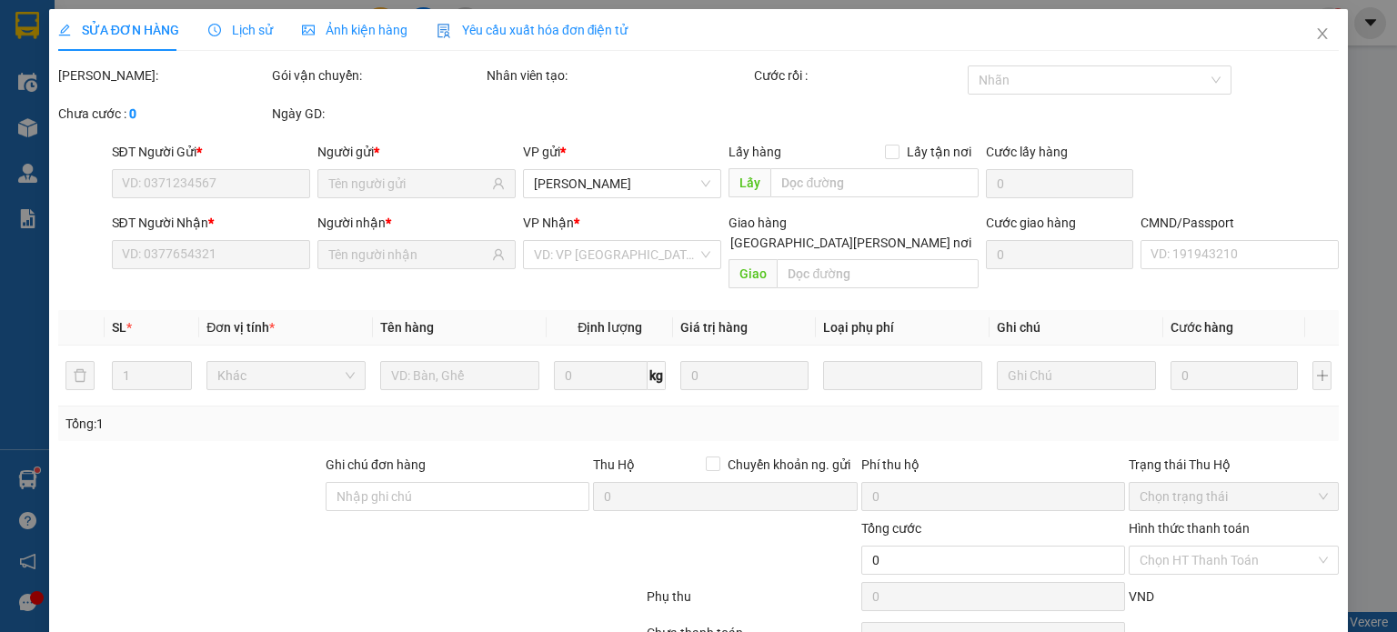
type input "35.000"
type input "95.000"
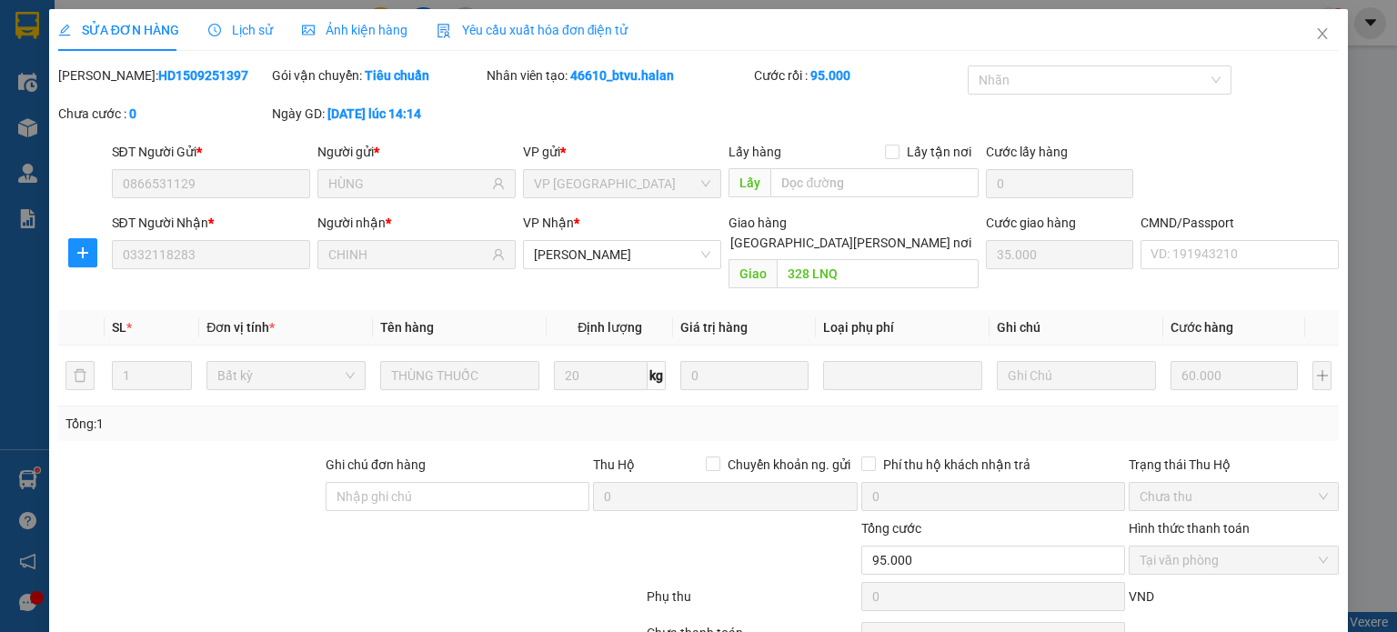
scroll to position [79, 0]
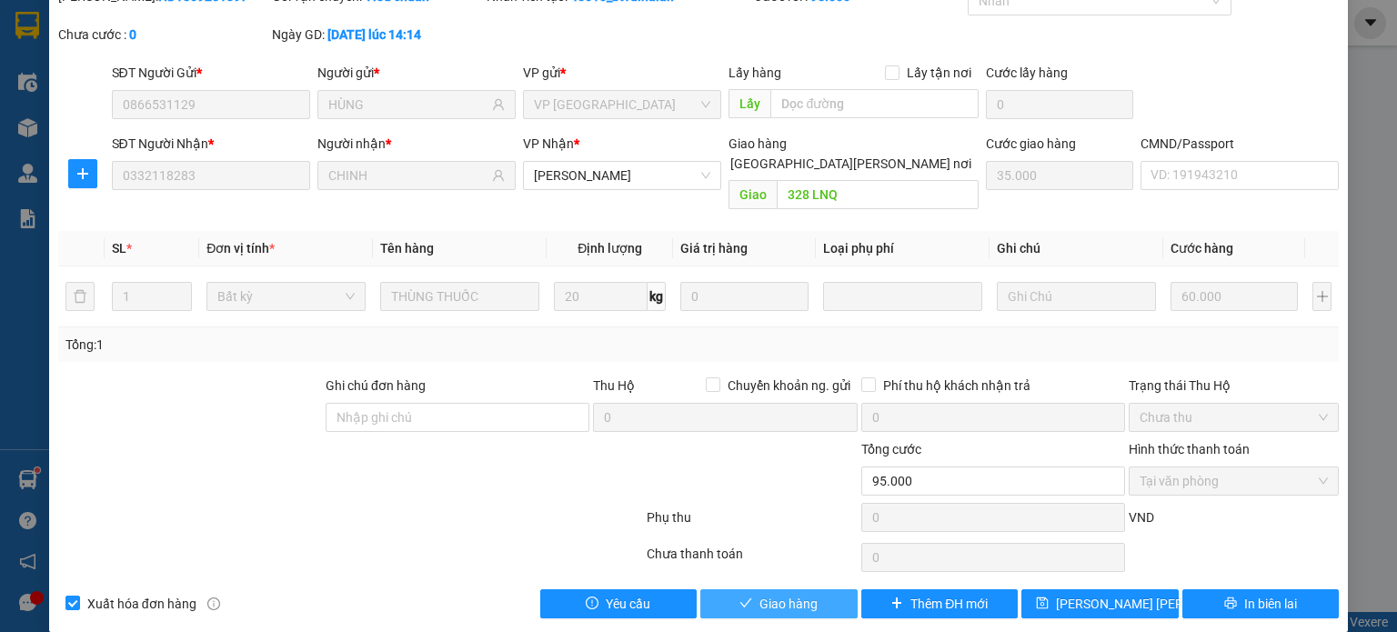
click at [796, 594] on span "Giao hàng" at bounding box center [788, 604] width 58 height 20
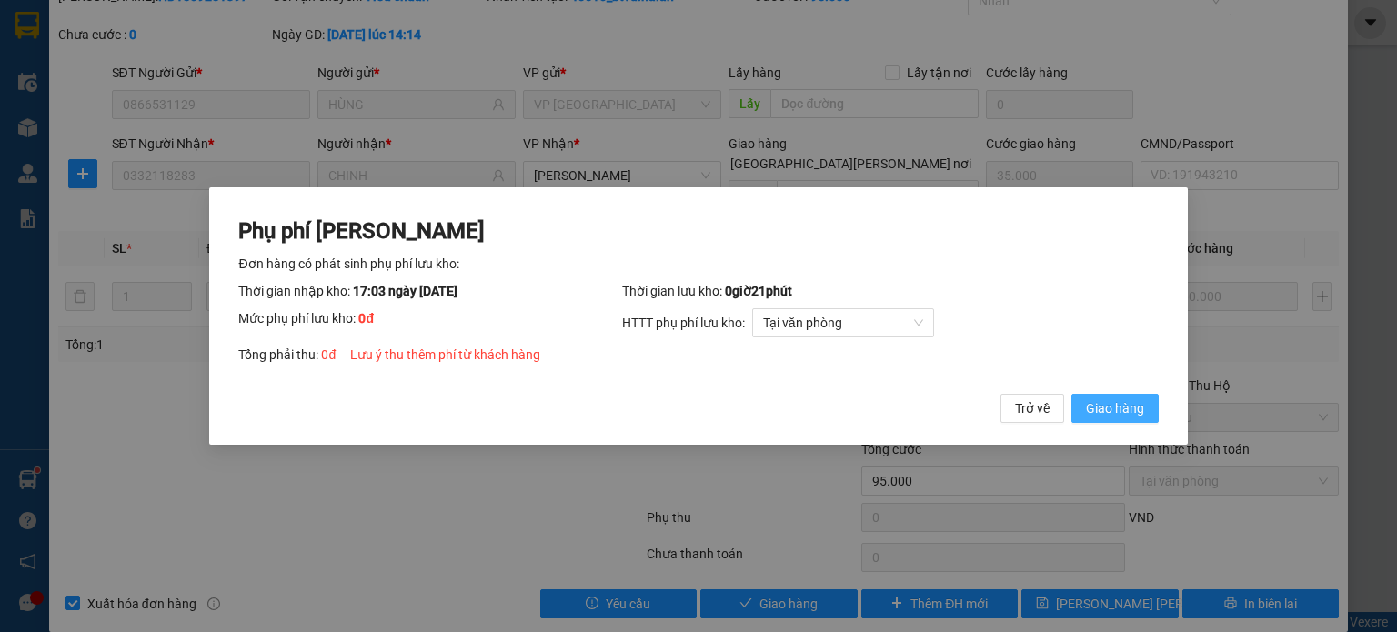
click at [1110, 410] on span "Giao hàng" at bounding box center [1115, 408] width 58 height 20
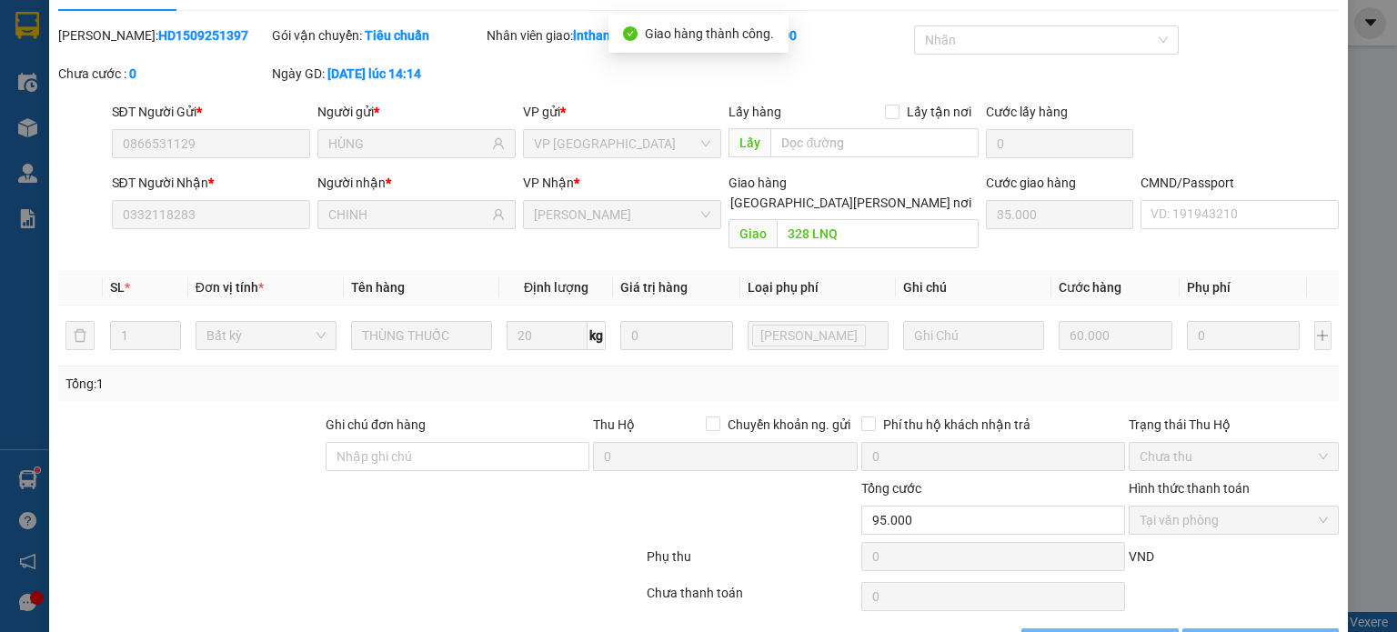
scroll to position [0, 0]
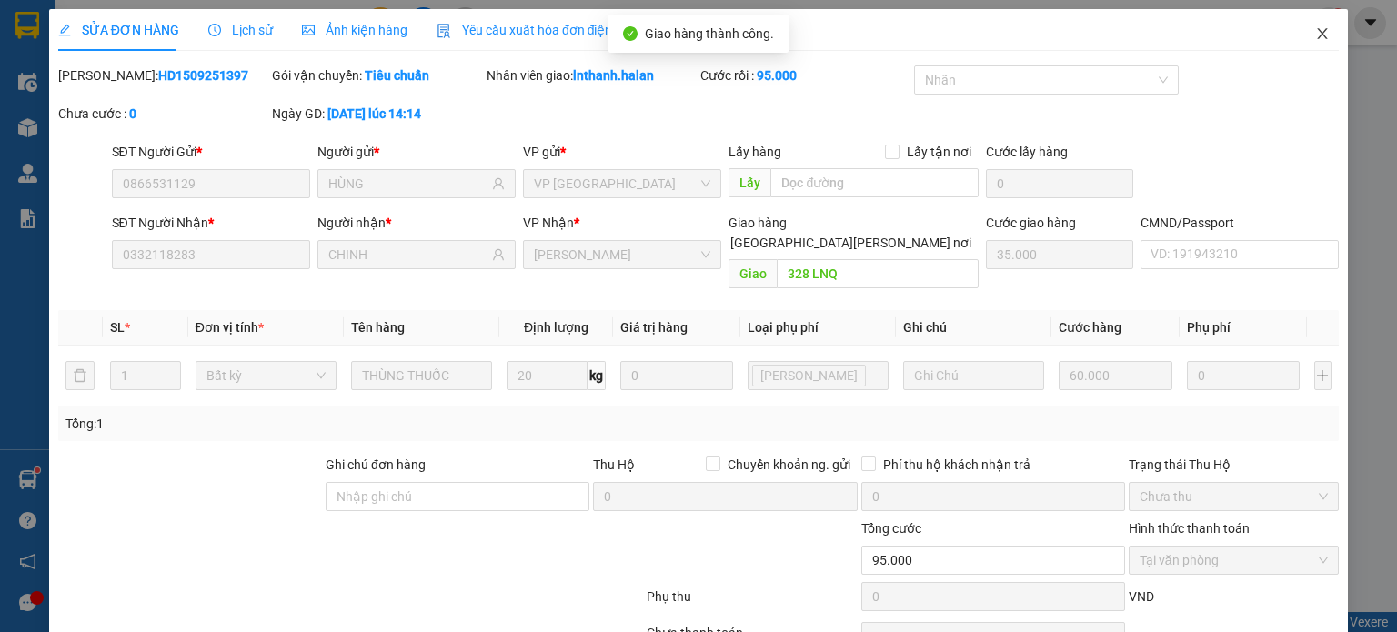
click at [1315, 35] on icon "close" at bounding box center [1322, 33] width 15 height 15
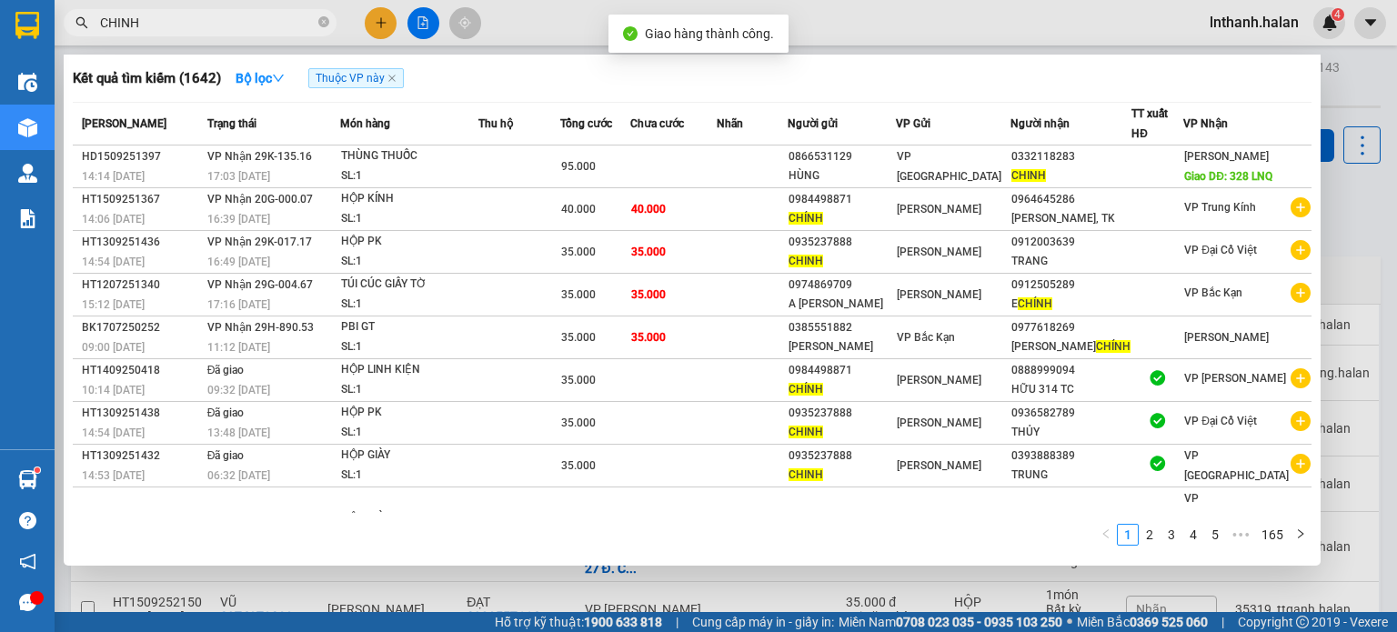
click at [237, 30] on input "CHINH" at bounding box center [207, 23] width 215 height 20
